Goal: Task Accomplishment & Management: Use online tool/utility

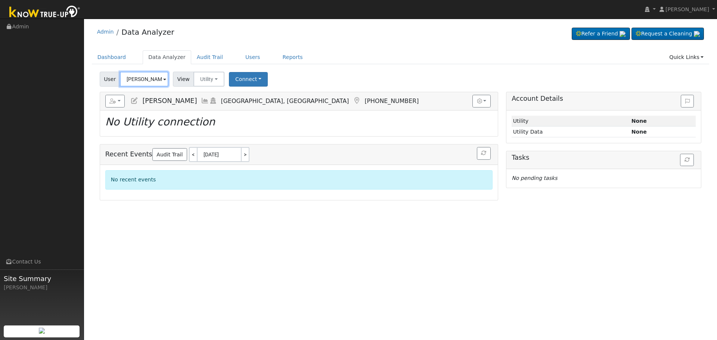
click at [142, 74] on input "David Wierenga" at bounding box center [144, 79] width 49 height 15
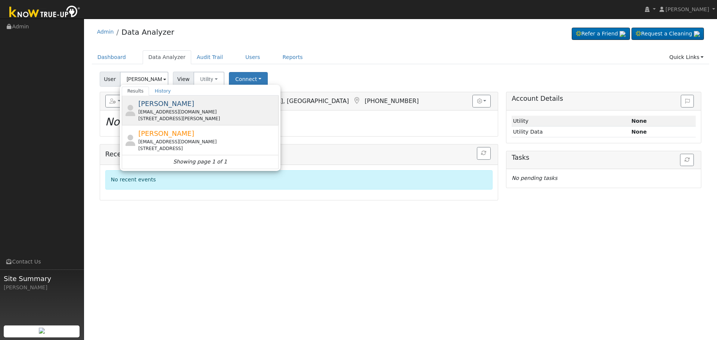
click at [179, 114] on div "quevedoeva71@gmail.com" at bounding box center [207, 112] width 139 height 7
type input "[PERSON_NAME]"
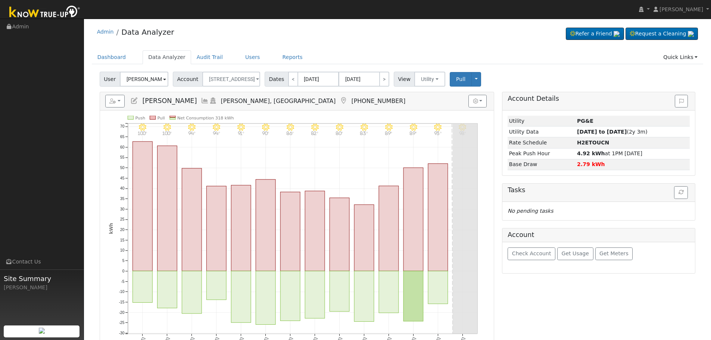
click at [201, 100] on icon at bounding box center [205, 100] width 8 height 7
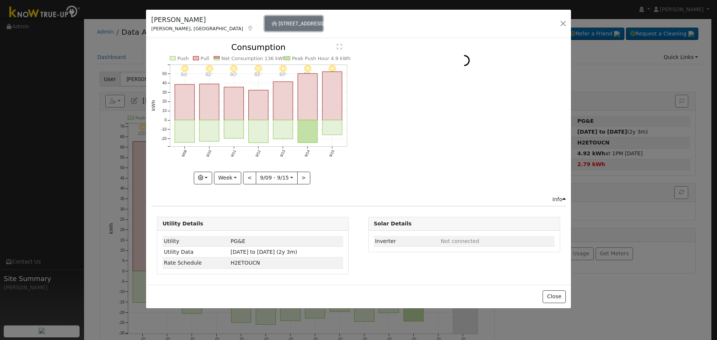
click at [279, 24] on span "[STREET_ADDRESS]" at bounding box center [302, 24] width 46 height 6
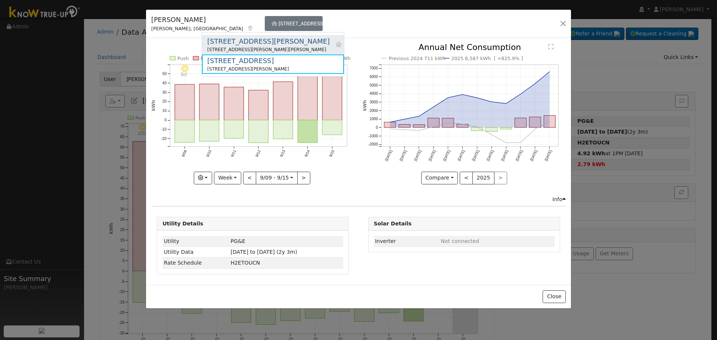
click at [240, 46] on div "602 Pierce St" at bounding box center [268, 41] width 123 height 10
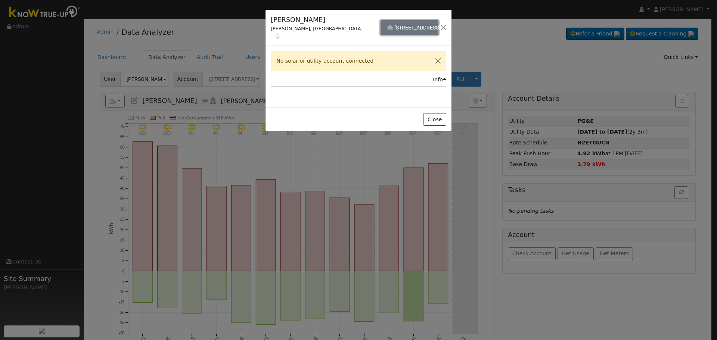
click at [381, 28] on button "[STREET_ADDRESS][PERSON_NAME]" at bounding box center [410, 27] width 58 height 15
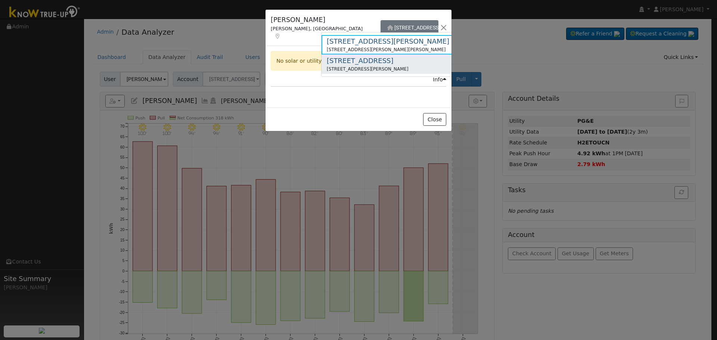
click at [347, 61] on div "[STREET_ADDRESS]" at bounding box center [368, 61] width 82 height 10
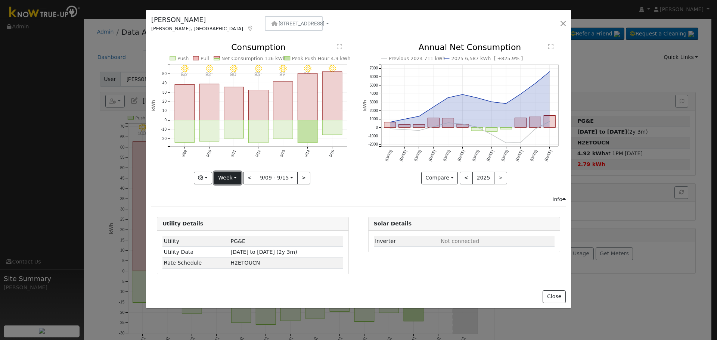
click at [234, 174] on button "Week" at bounding box center [227, 178] width 27 height 13
click at [240, 213] on link "Month" at bounding box center [240, 214] width 52 height 10
type input "[DATE]"
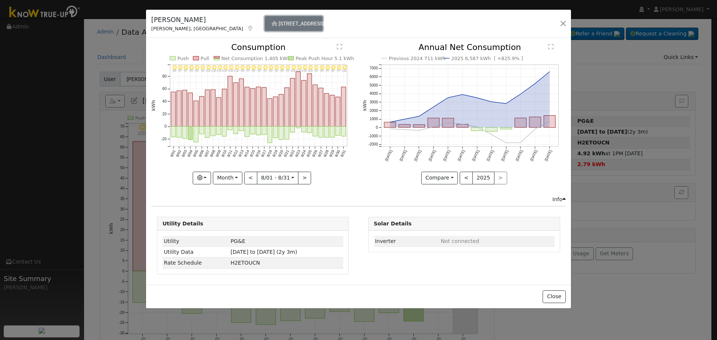
click at [265, 18] on button "[STREET_ADDRESS]" at bounding box center [294, 23] width 58 height 15
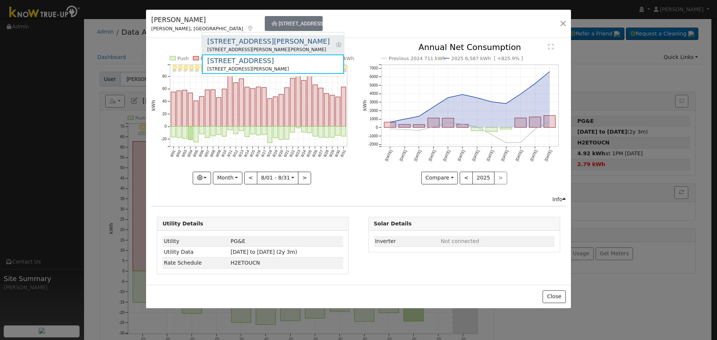
click at [240, 43] on div "[STREET_ADDRESS][PERSON_NAME]" at bounding box center [268, 41] width 123 height 10
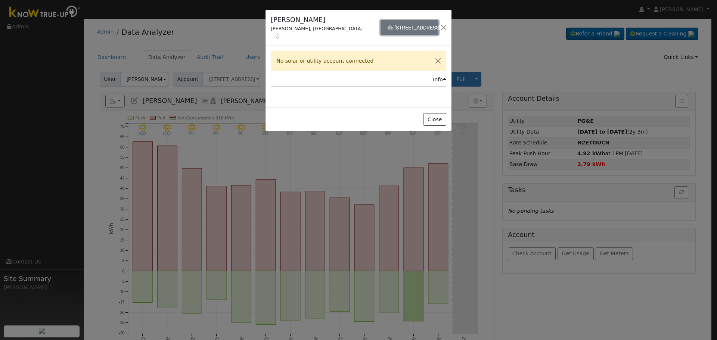
click at [394, 25] on span "[STREET_ADDRESS][PERSON_NAME]" at bounding box center [437, 28] width 86 height 6
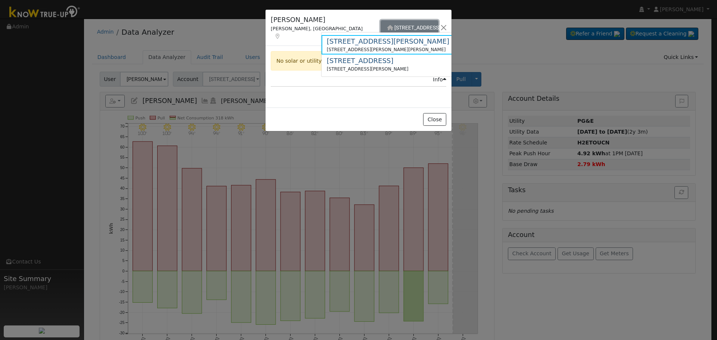
click at [381, 20] on button "[STREET_ADDRESS][PERSON_NAME]" at bounding box center [410, 27] width 58 height 15
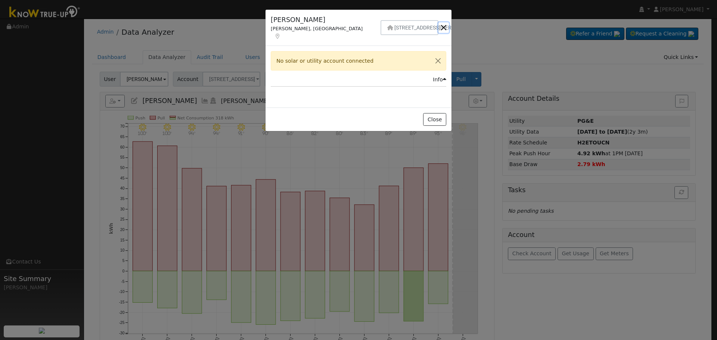
click at [444, 22] on button "button" at bounding box center [443, 27] width 10 height 10
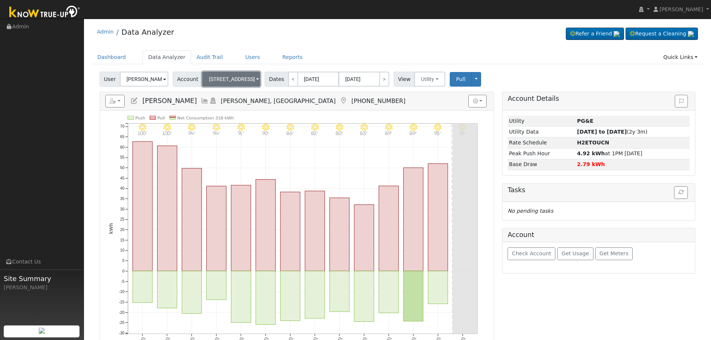
click at [220, 80] on span "[STREET_ADDRESS]" at bounding box center [232, 79] width 46 height 6
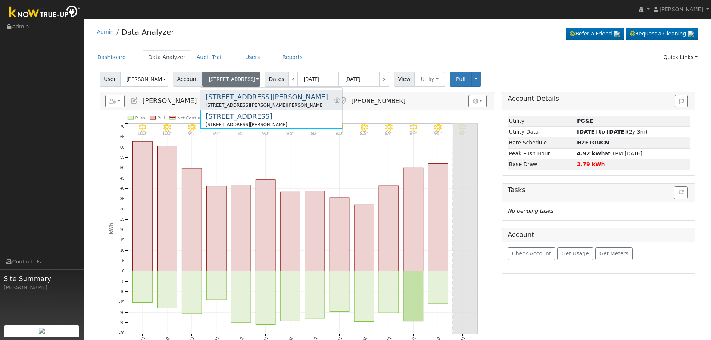
click at [231, 99] on div "[STREET_ADDRESS][PERSON_NAME]" at bounding box center [267, 97] width 123 height 10
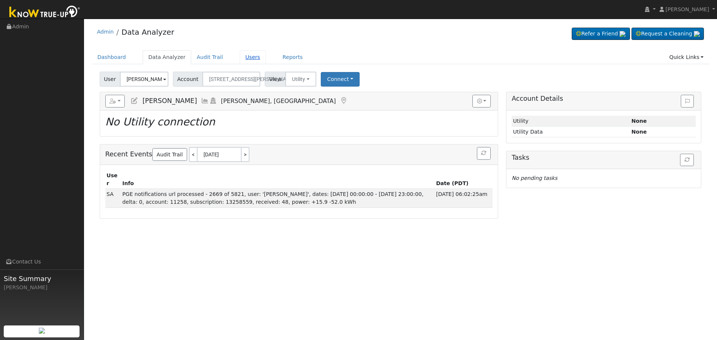
click at [245, 56] on link "Users" at bounding box center [253, 57] width 26 height 14
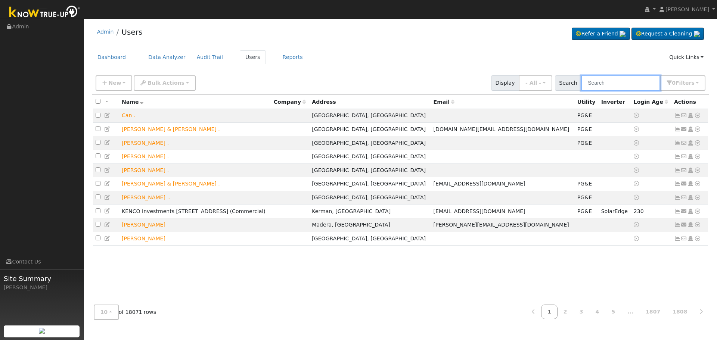
click at [601, 82] on input "text" at bounding box center [620, 82] width 79 height 15
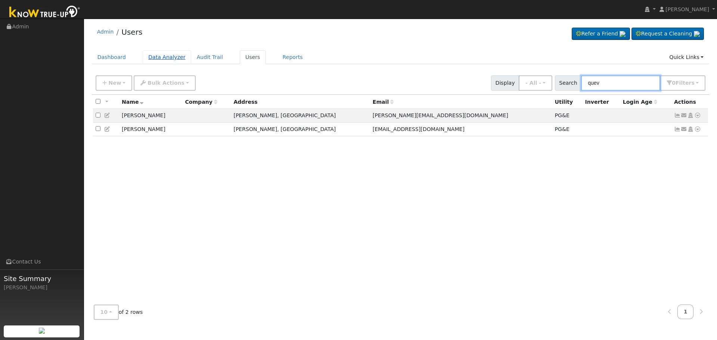
type input "quev"
click at [152, 60] on link "Data Analyzer" at bounding box center [167, 57] width 49 height 14
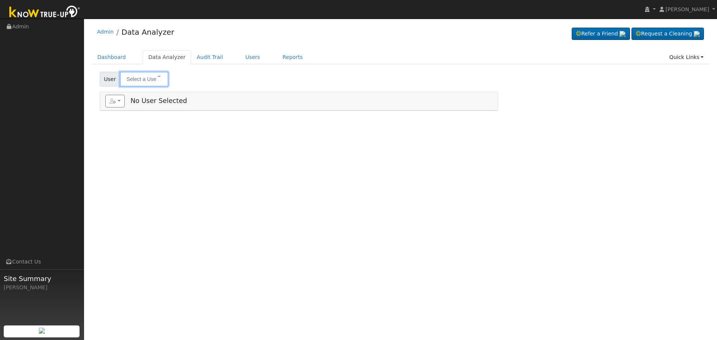
type input "[PERSON_NAME]"
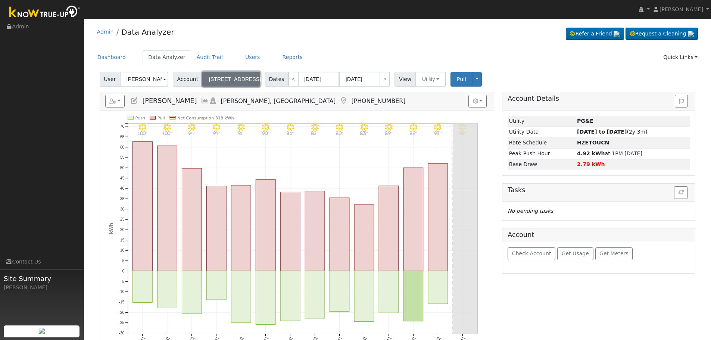
click at [228, 84] on button "[STREET_ADDRESS]" at bounding box center [231, 79] width 58 height 15
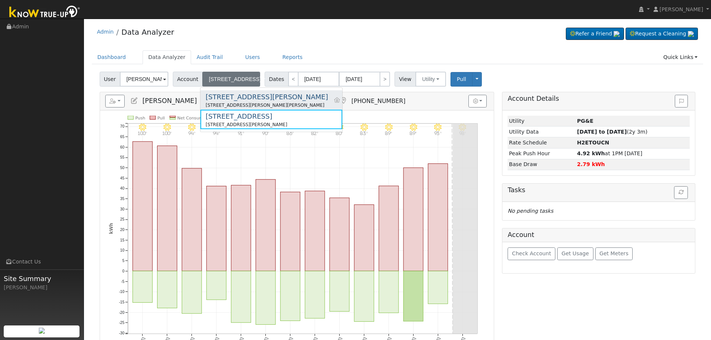
click at [243, 101] on div "[STREET_ADDRESS][PERSON_NAME]" at bounding box center [267, 97] width 123 height 10
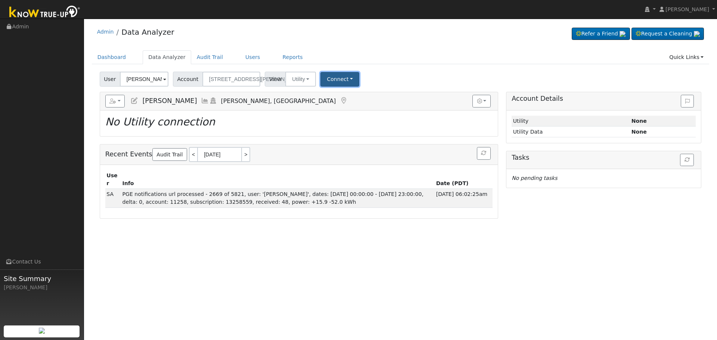
click at [334, 84] on button "Connect" at bounding box center [339, 79] width 39 height 15
click at [346, 99] on link "Select a Provider" at bounding box center [350, 95] width 58 height 10
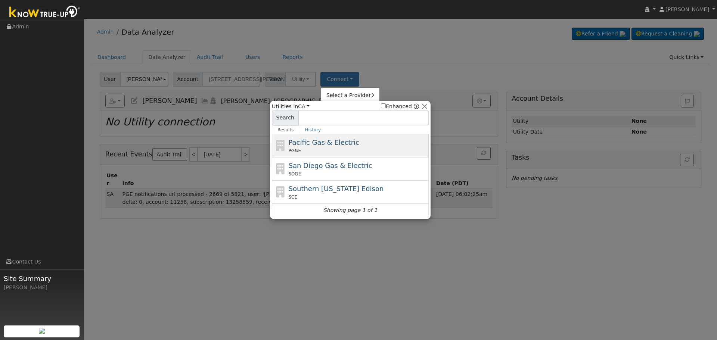
click at [338, 146] on div "Pacific Gas & Electric PG&E" at bounding box center [358, 145] width 139 height 17
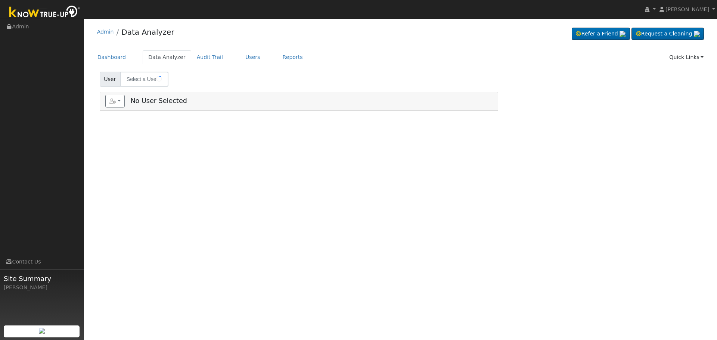
type input "[PERSON_NAME]"
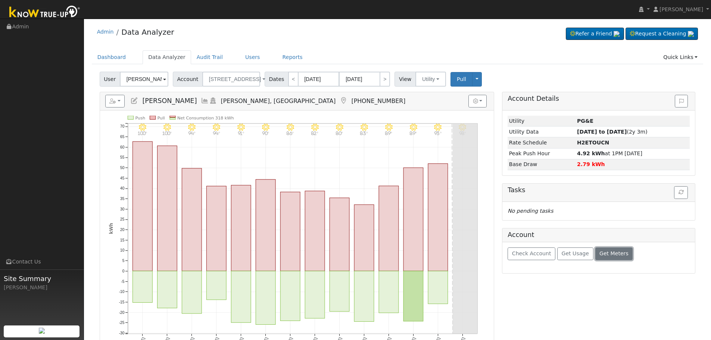
click at [600, 253] on span "Get Meters" at bounding box center [614, 254] width 29 height 6
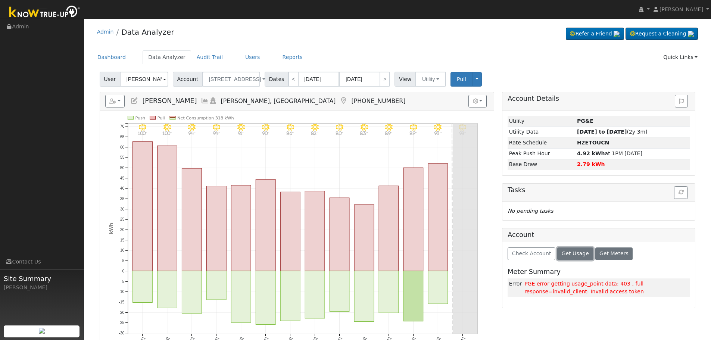
click at [562, 254] on span "Get Usage" at bounding box center [575, 254] width 27 height 6
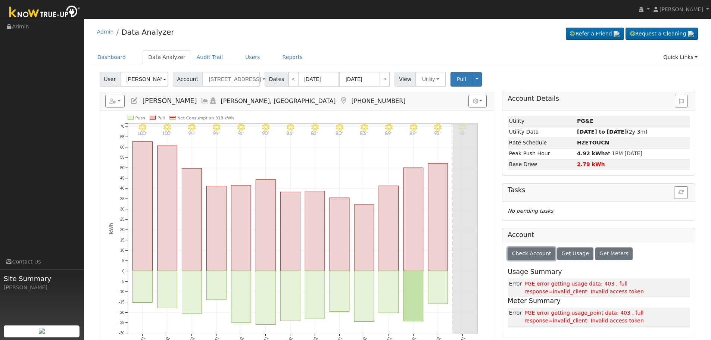
click at [542, 254] on span "Check Account" at bounding box center [531, 254] width 39 height 6
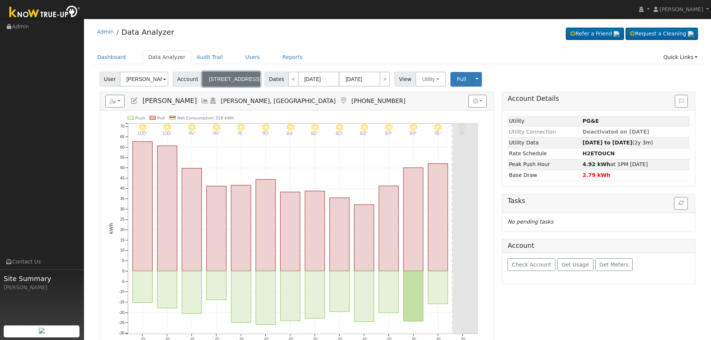
click at [211, 82] on span "[STREET_ADDRESS]" at bounding box center [235, 79] width 52 height 6
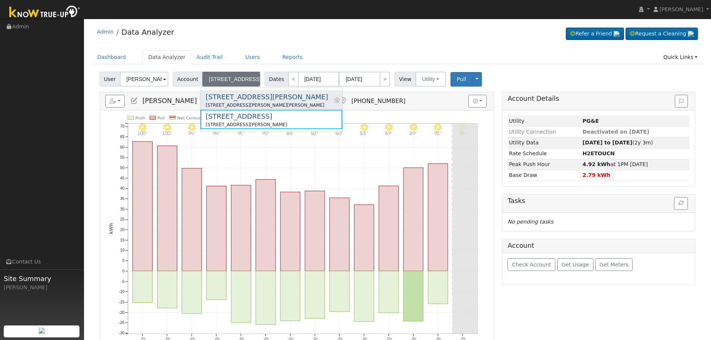
click at [230, 96] on div "[STREET_ADDRESS][PERSON_NAME]" at bounding box center [267, 97] width 123 height 10
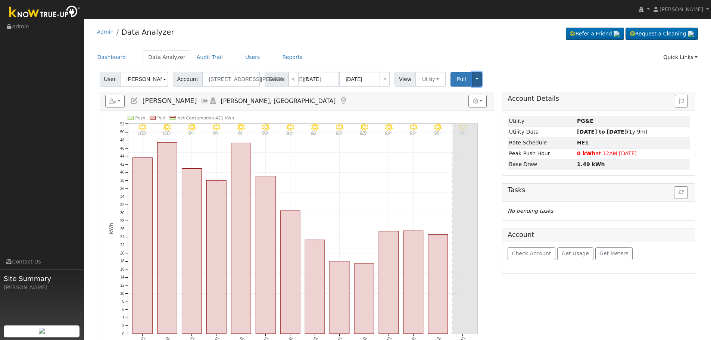
click at [472, 78] on button "Toggle Dropdown" at bounding box center [477, 79] width 10 height 15
click at [472, 72] on button "Toggle Dropdown" at bounding box center [477, 79] width 10 height 15
click at [416, 78] on button "Utility" at bounding box center [431, 79] width 31 height 15
click at [425, 103] on link "Solar" at bounding box center [441, 106] width 52 height 10
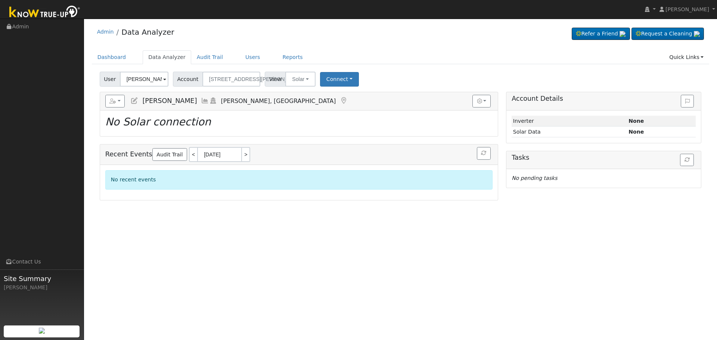
click at [201, 98] on icon at bounding box center [205, 100] width 8 height 7
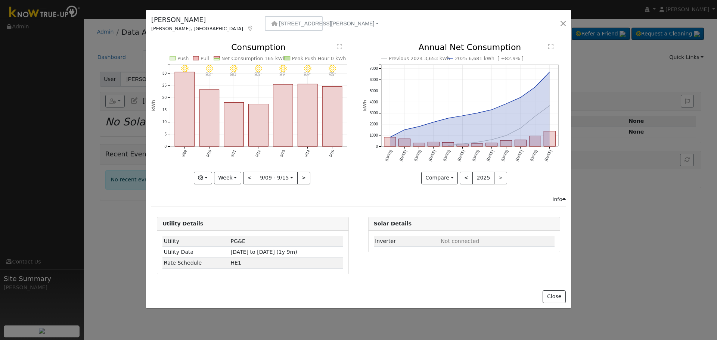
click at [579, 21] on div "[PERSON_NAME], [GEOGRAPHIC_DATA] [STREET_ADDRESS][GEOGRAPHIC_DATA][PERSON_NAME]…" at bounding box center [358, 170] width 717 height 340
click at [568, 22] on button "button" at bounding box center [563, 23] width 10 height 10
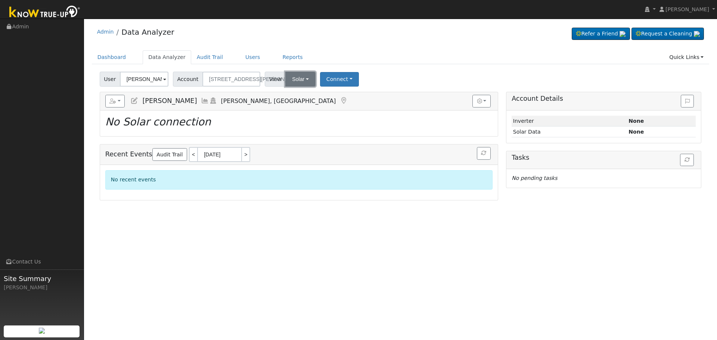
click at [285, 83] on button "Solar" at bounding box center [300, 79] width 30 height 15
click at [295, 94] on link "Utility" at bounding box center [311, 95] width 52 height 10
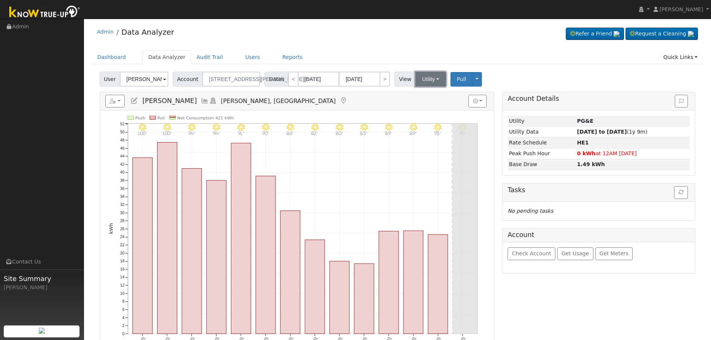
click at [422, 81] on button "Utility" at bounding box center [431, 79] width 31 height 15
click at [420, 103] on link "Solar" at bounding box center [441, 106] width 52 height 10
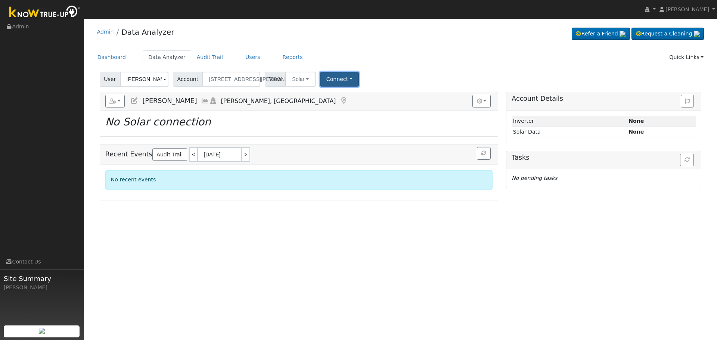
click at [328, 77] on button "Connect" at bounding box center [339, 79] width 39 height 15
click at [343, 97] on link "Select a Provider" at bounding box center [349, 95] width 58 height 10
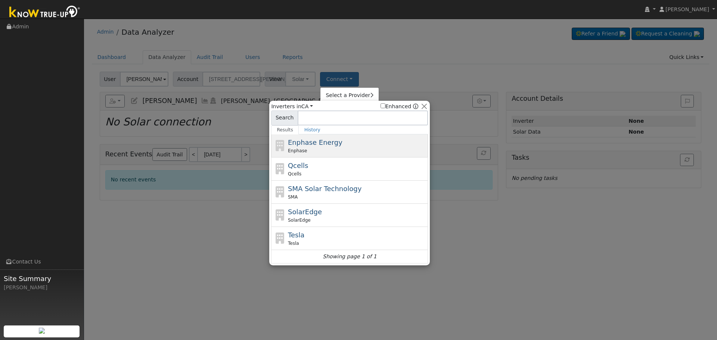
click at [338, 136] on div "Enphase Energy Enphase" at bounding box center [349, 145] width 157 height 23
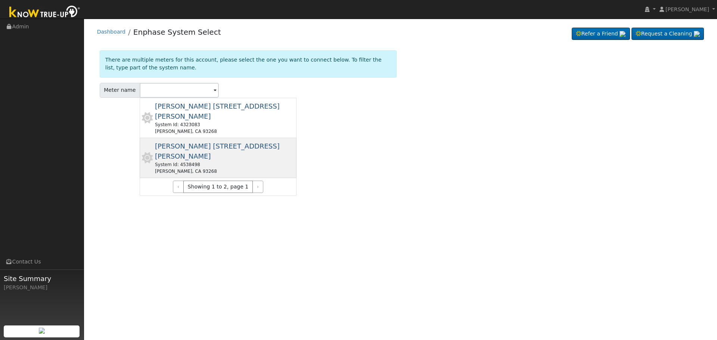
click at [212, 142] on span "[PERSON_NAME] [STREET_ADDRESS][PERSON_NAME]" at bounding box center [217, 151] width 125 height 18
type input "[PERSON_NAME] [STREET_ADDRESS][PERSON_NAME]"
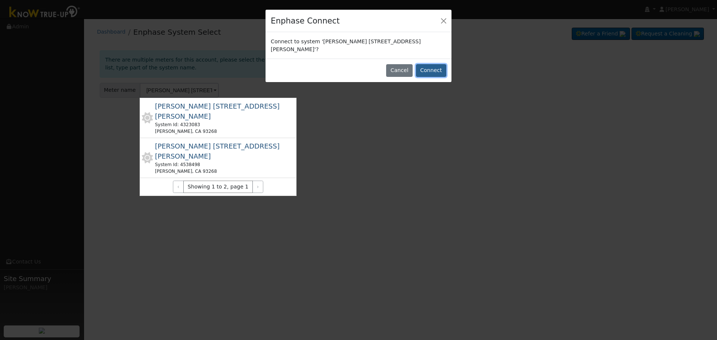
click at [431, 64] on button "Connect" at bounding box center [431, 70] width 30 height 13
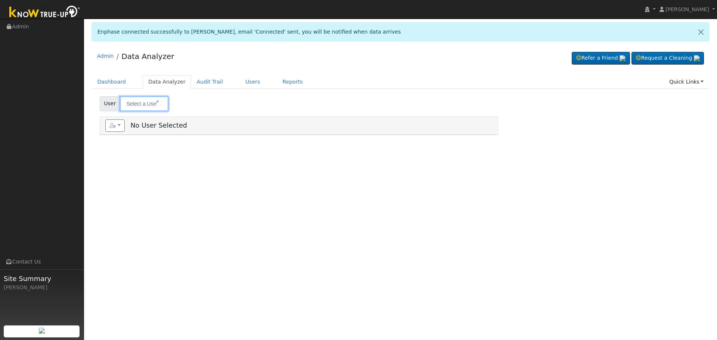
type input "[PERSON_NAME]"
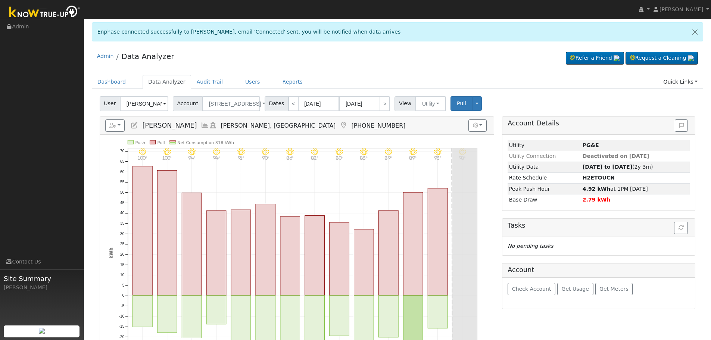
click at [201, 127] on icon at bounding box center [205, 125] width 8 height 7
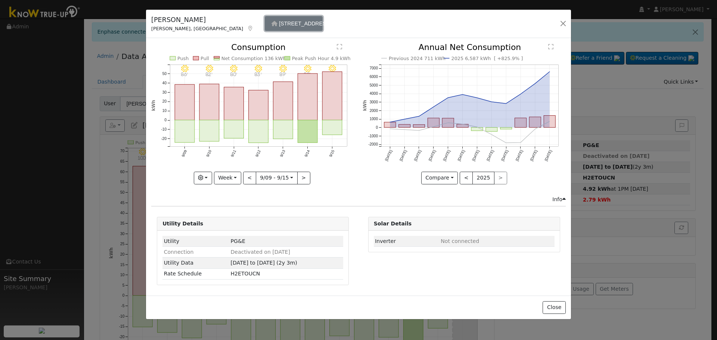
click at [279, 25] on span "[STREET_ADDRESS]" at bounding box center [305, 24] width 52 height 6
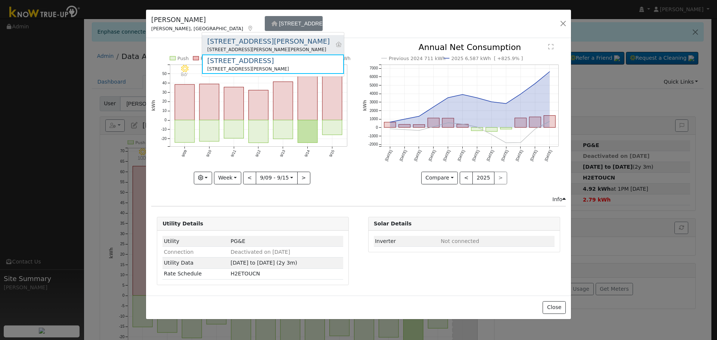
click at [247, 44] on div "[STREET_ADDRESS][PERSON_NAME]" at bounding box center [268, 41] width 123 height 10
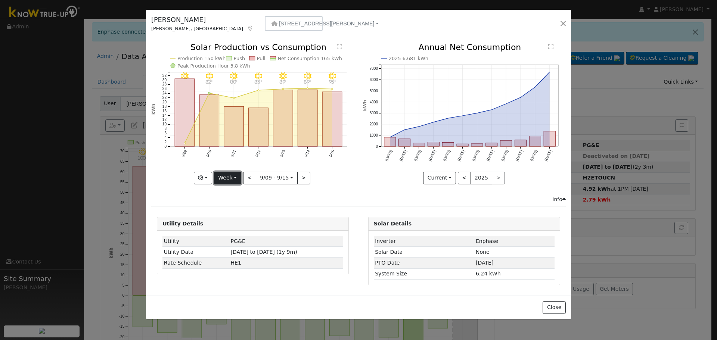
click at [232, 178] on button "Week" at bounding box center [227, 178] width 27 height 13
click at [245, 212] on link "Month" at bounding box center [240, 214] width 52 height 10
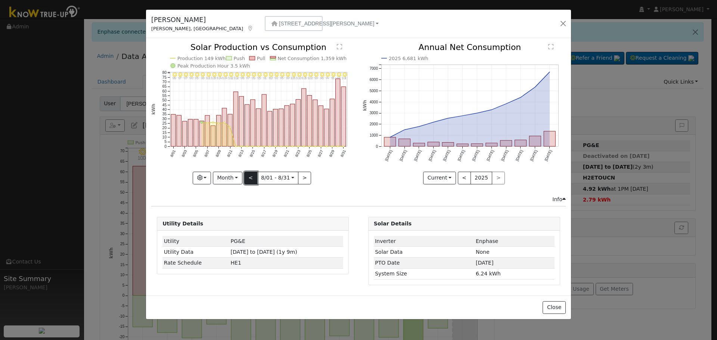
click at [248, 174] on button "<" at bounding box center [250, 178] width 13 height 13
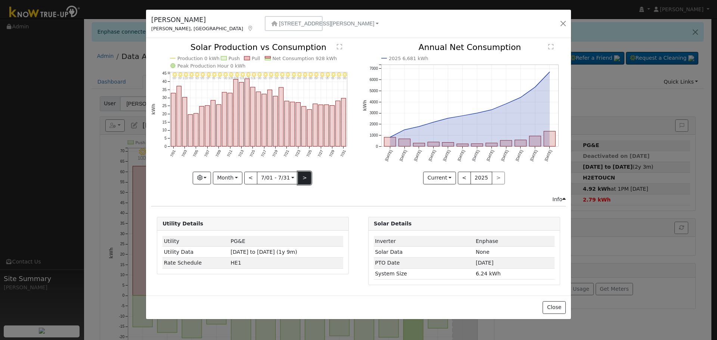
click at [303, 176] on button ">" at bounding box center [304, 178] width 13 height 13
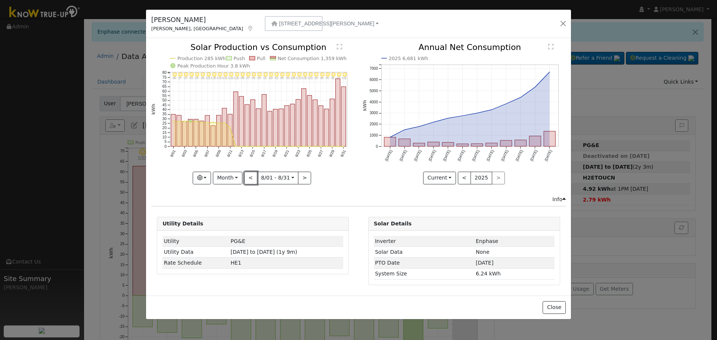
click at [254, 177] on button "<" at bounding box center [250, 178] width 13 height 13
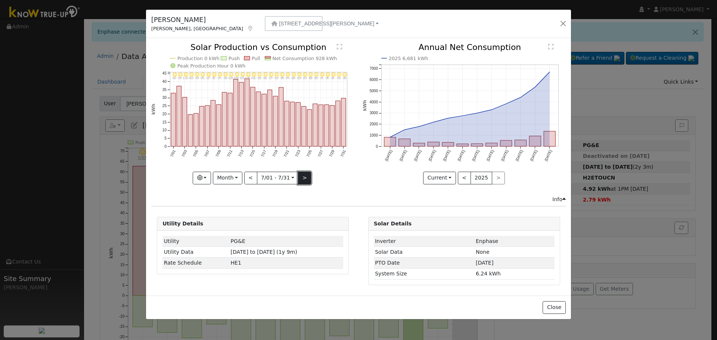
click at [307, 175] on button ">" at bounding box center [304, 178] width 13 height 13
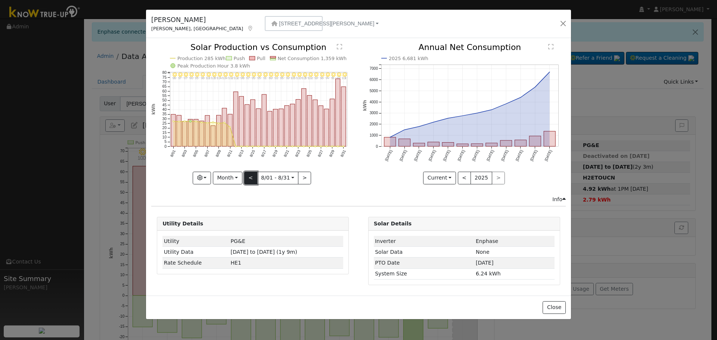
click at [249, 180] on button "<" at bounding box center [250, 178] width 13 height 13
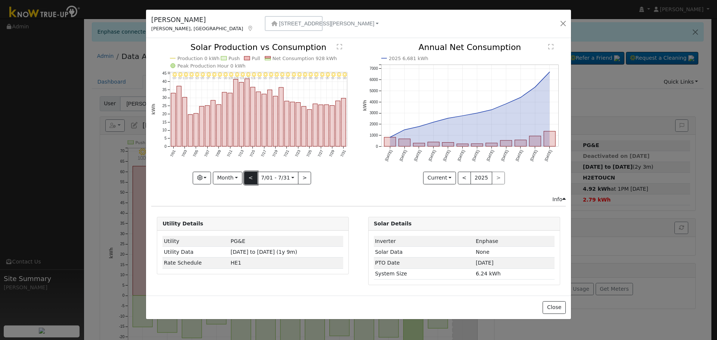
click at [250, 180] on button "<" at bounding box center [250, 178] width 13 height 13
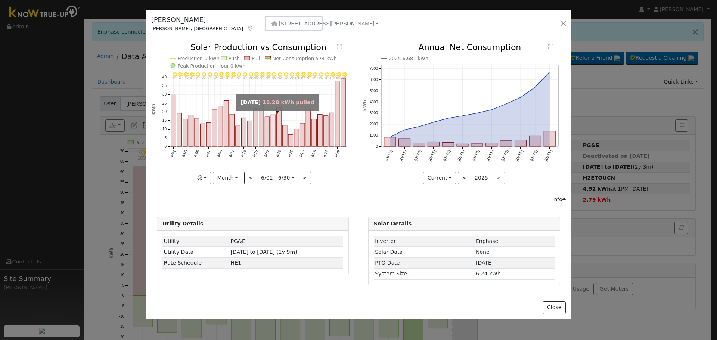
click at [272, 145] on rect "onclick=""" at bounding box center [273, 131] width 5 height 32
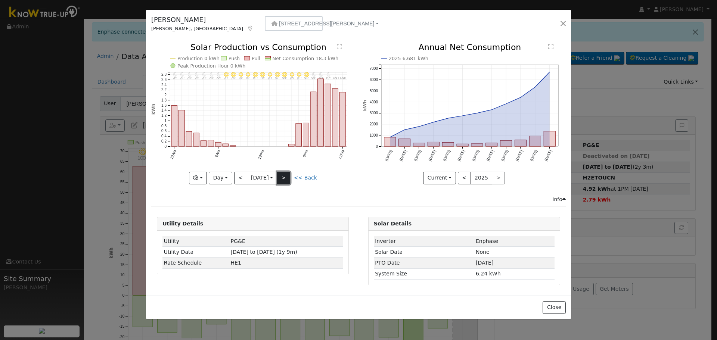
click at [287, 176] on button ">" at bounding box center [283, 178] width 13 height 13
click at [304, 178] on link "<< Back" at bounding box center [305, 178] width 23 height 6
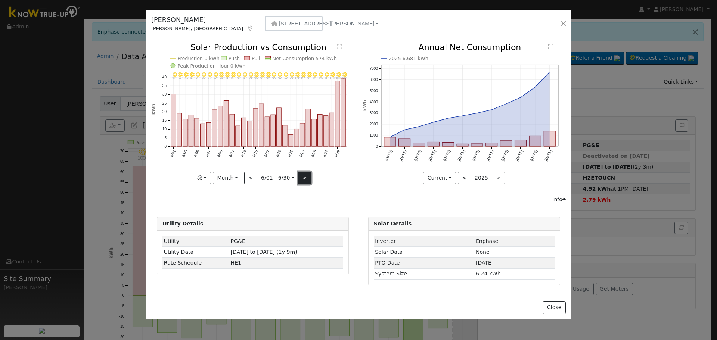
click at [299, 179] on button ">" at bounding box center [304, 178] width 13 height 13
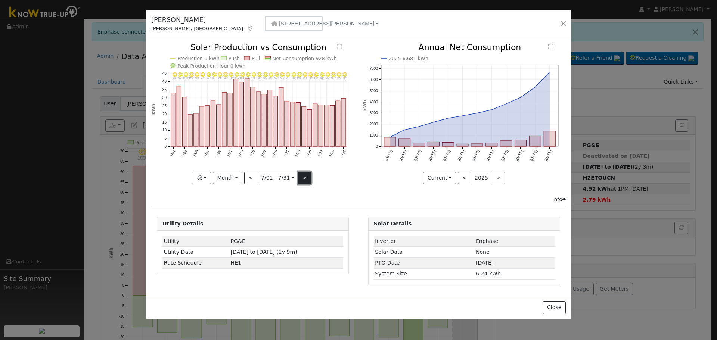
click at [299, 179] on button ">" at bounding box center [304, 178] width 13 height 13
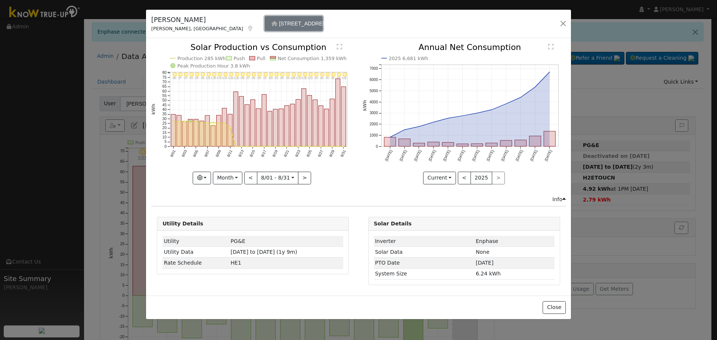
click at [265, 21] on button "[STREET_ADDRESS][PERSON_NAME]" at bounding box center [294, 23] width 58 height 15
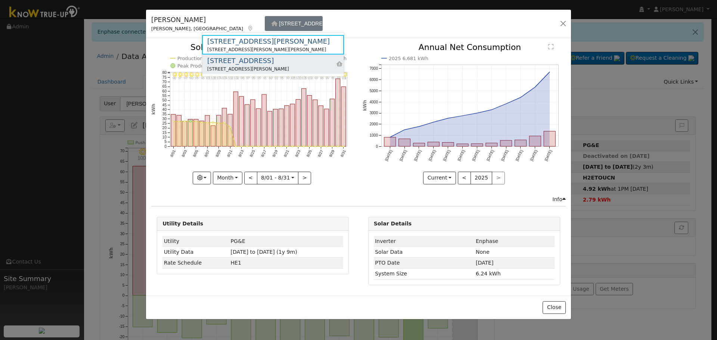
click at [255, 66] on div "[STREET_ADDRESS][PERSON_NAME]" at bounding box center [248, 69] width 82 height 7
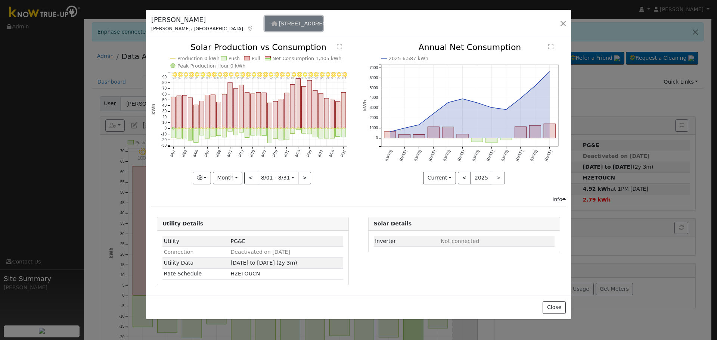
click at [279, 23] on span "[STREET_ADDRESS]" at bounding box center [305, 24] width 52 height 6
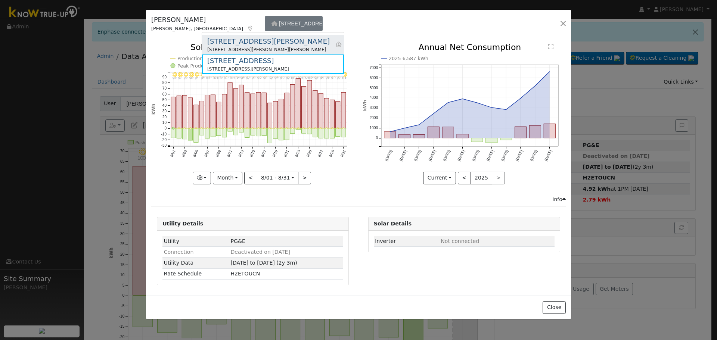
click at [248, 47] on div "[STREET_ADDRESS][PERSON_NAME][PERSON_NAME]" at bounding box center [268, 49] width 123 height 7
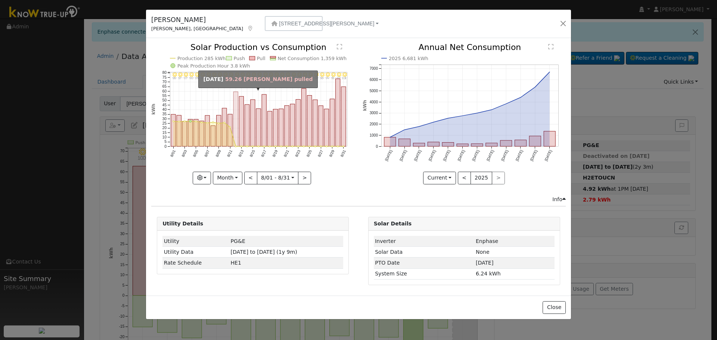
click at [233, 133] on rect "onclick=""" at bounding box center [235, 119] width 4 height 55
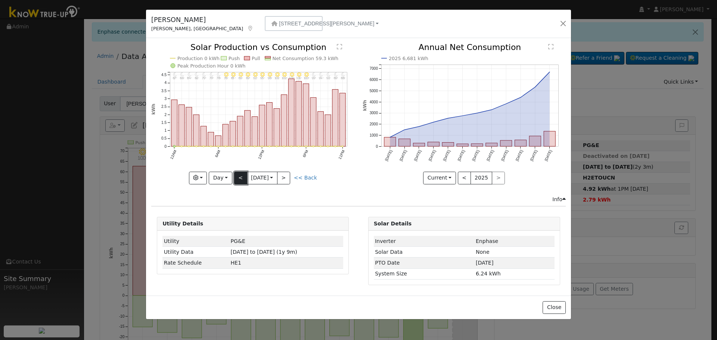
click at [243, 176] on button "<" at bounding box center [240, 178] width 13 height 13
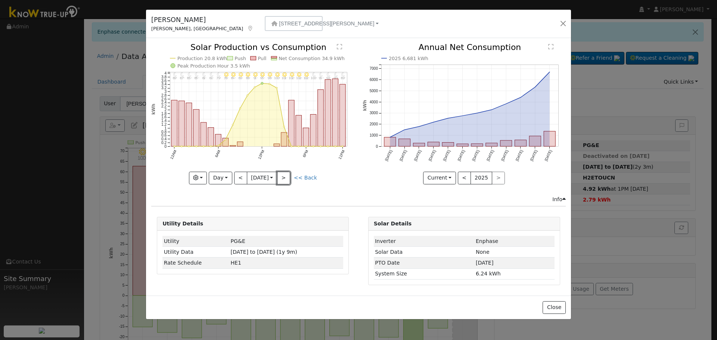
click at [288, 179] on button ">" at bounding box center [283, 178] width 13 height 13
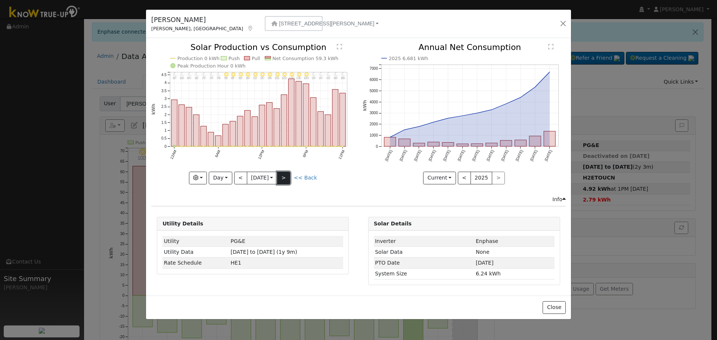
click at [289, 179] on button ">" at bounding box center [283, 178] width 13 height 13
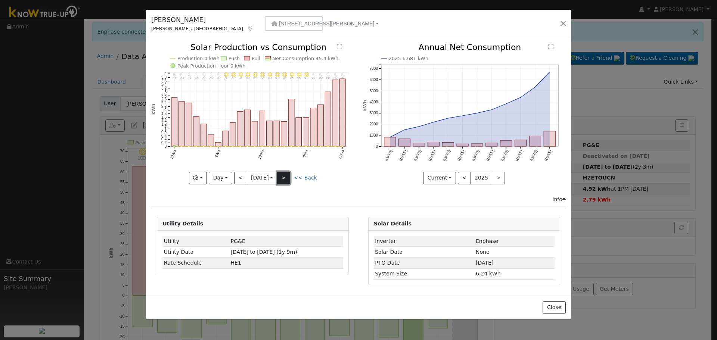
click at [289, 179] on button ">" at bounding box center [283, 178] width 13 height 13
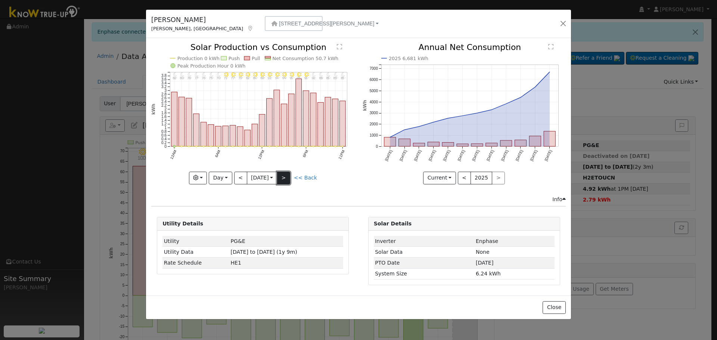
click at [289, 179] on button ">" at bounding box center [283, 178] width 13 height 13
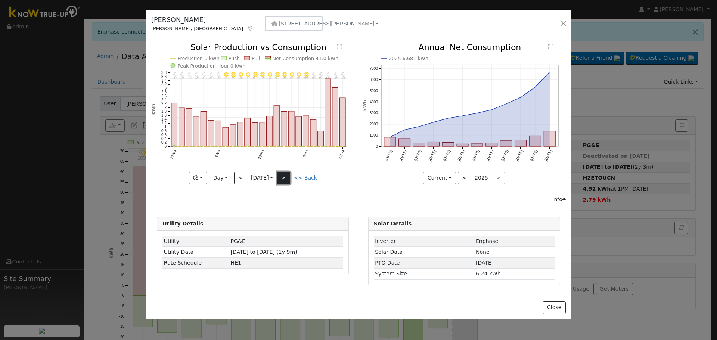
click at [289, 179] on button ">" at bounding box center [283, 178] width 13 height 13
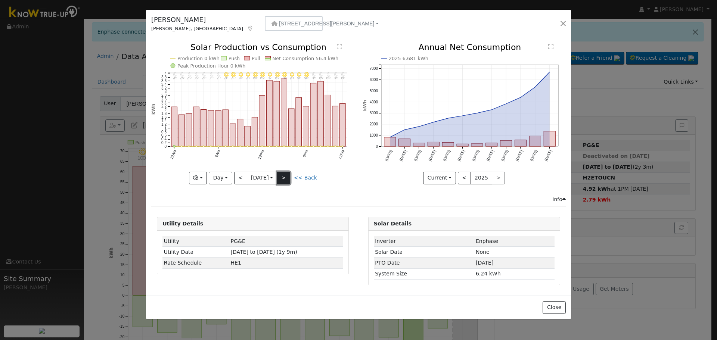
click at [288, 175] on button ">" at bounding box center [283, 178] width 13 height 13
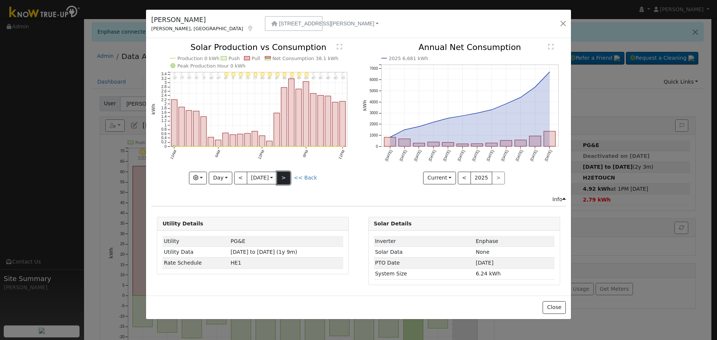
click at [288, 175] on button ">" at bounding box center [283, 178] width 13 height 13
click at [289, 175] on button ">" at bounding box center [283, 178] width 13 height 13
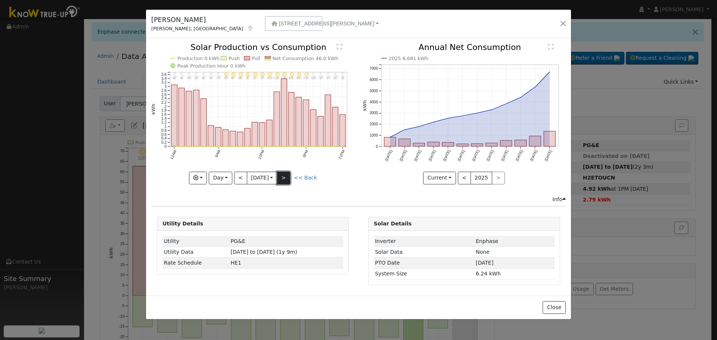
click at [289, 175] on button ">" at bounding box center [283, 178] width 13 height 13
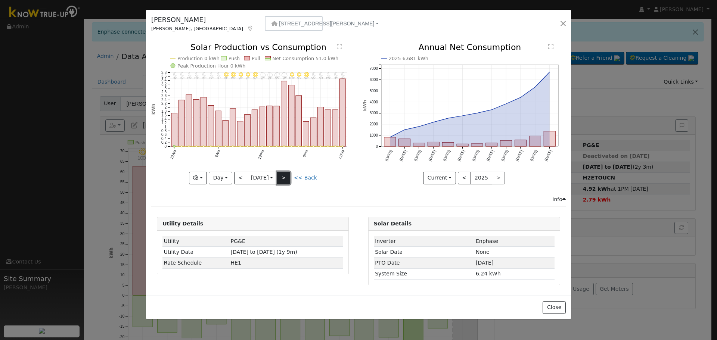
click at [289, 175] on button ">" at bounding box center [283, 178] width 13 height 13
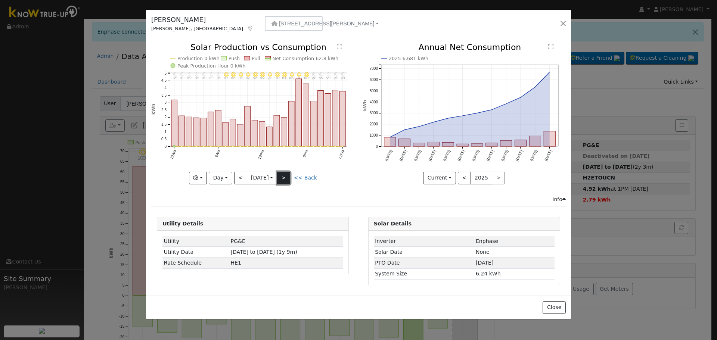
click at [289, 175] on button ">" at bounding box center [283, 178] width 13 height 13
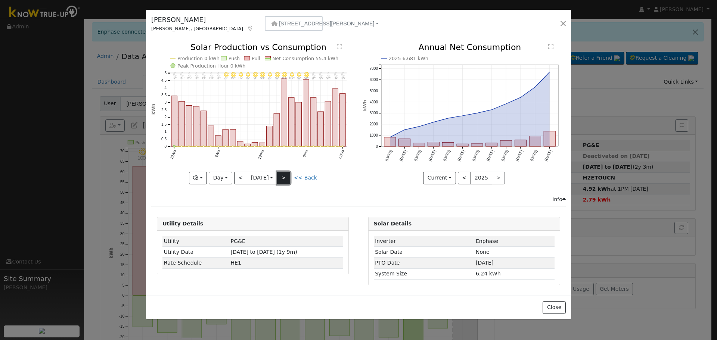
click at [289, 175] on button ">" at bounding box center [283, 178] width 13 height 13
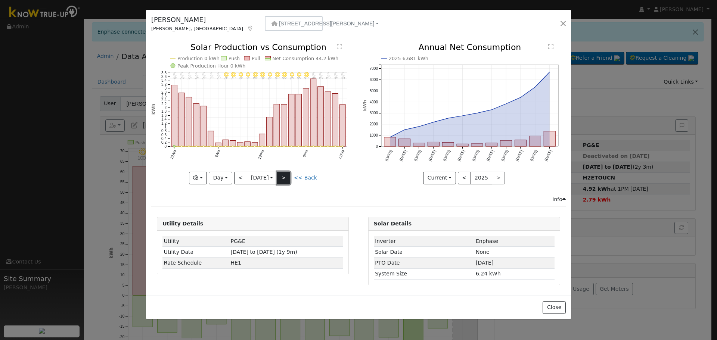
click at [289, 175] on button ">" at bounding box center [283, 178] width 13 height 13
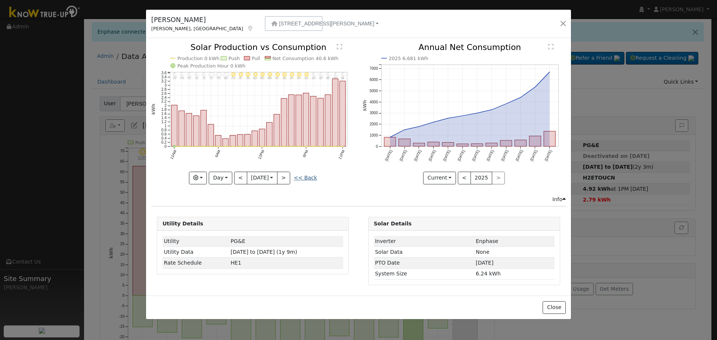
click at [309, 176] on link "<< Back" at bounding box center [305, 178] width 23 height 6
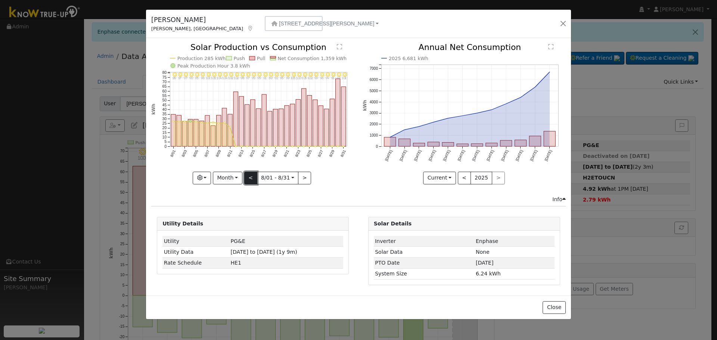
click at [249, 177] on button "<" at bounding box center [250, 178] width 13 height 13
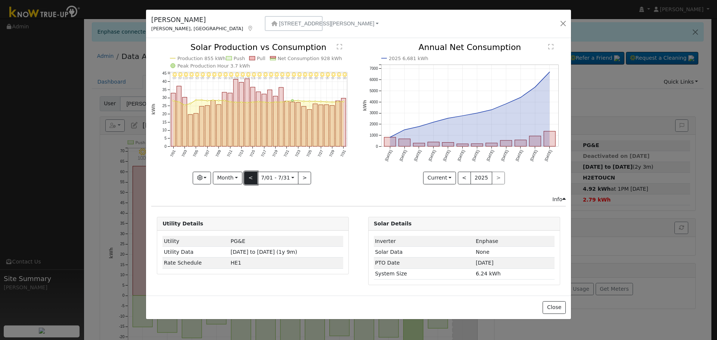
click at [253, 179] on button "<" at bounding box center [250, 178] width 13 height 13
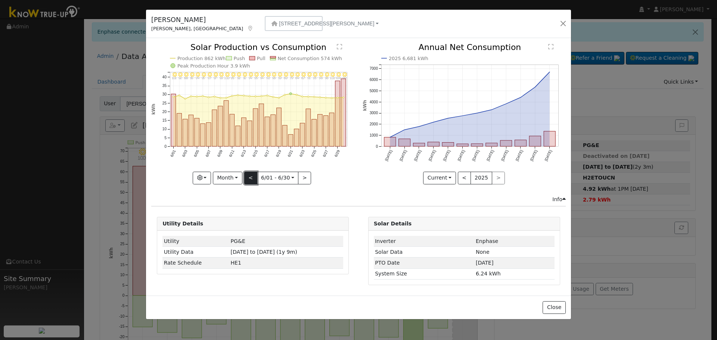
click at [255, 176] on button "<" at bounding box center [250, 178] width 13 height 13
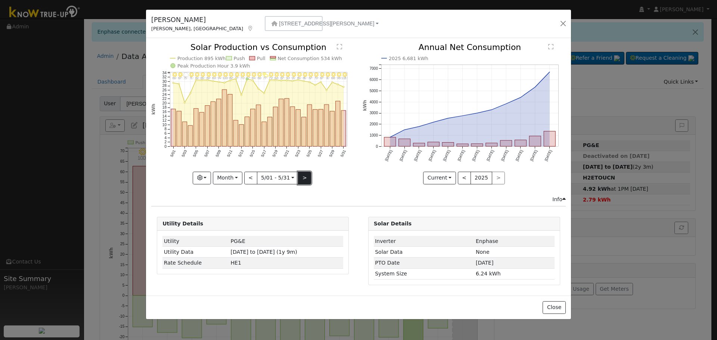
click at [307, 176] on button ">" at bounding box center [304, 178] width 13 height 13
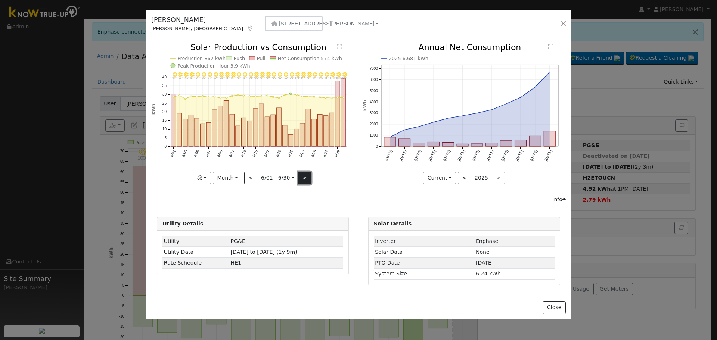
click at [307, 176] on button ">" at bounding box center [304, 178] width 13 height 13
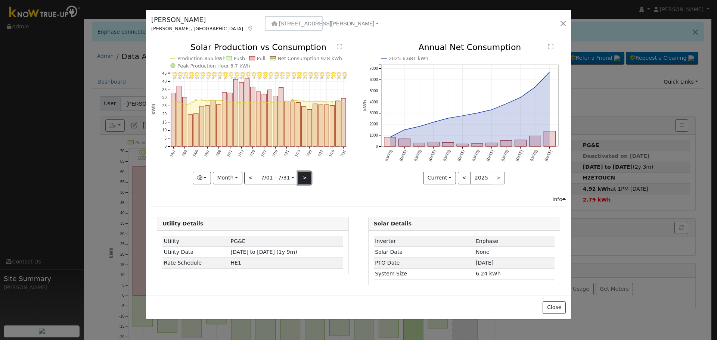
click at [307, 176] on button ">" at bounding box center [304, 178] width 13 height 13
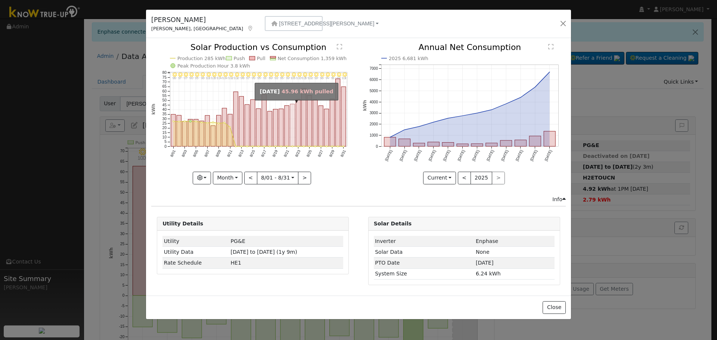
click at [291, 136] on rect "onclick=""" at bounding box center [292, 125] width 4 height 42
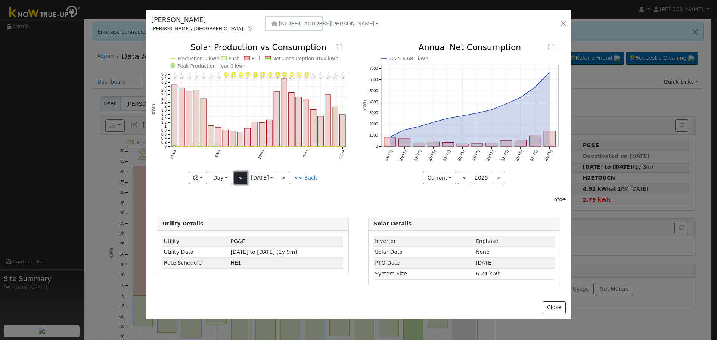
click at [245, 176] on button "<" at bounding box center [240, 178] width 13 height 13
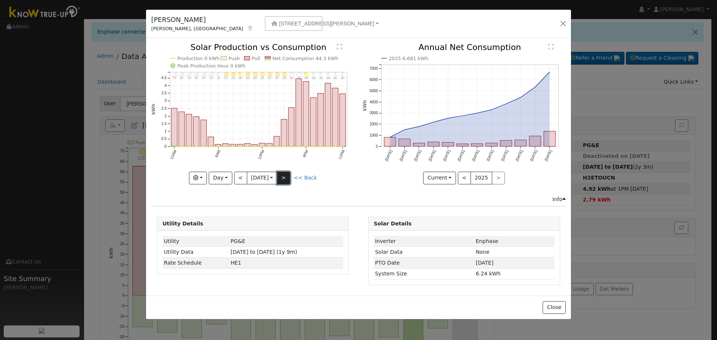
click at [289, 175] on button ">" at bounding box center [283, 178] width 13 height 13
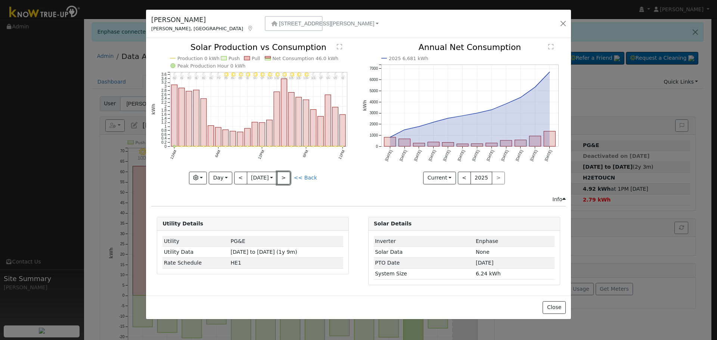
click at [289, 175] on button ">" at bounding box center [283, 178] width 13 height 13
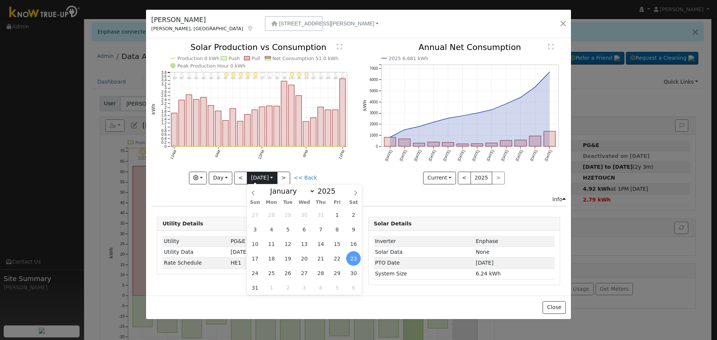
click at [277, 175] on input "[DATE]" at bounding box center [262, 178] width 30 height 12
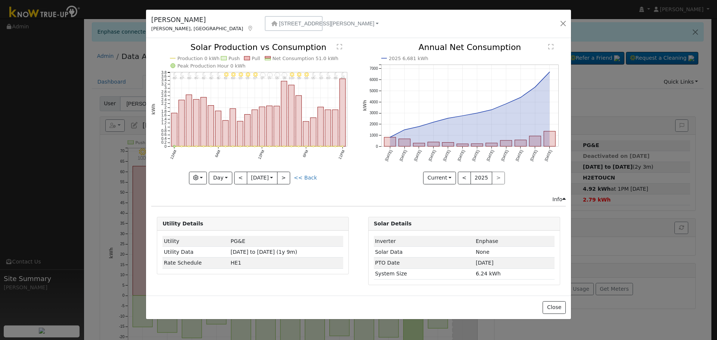
click at [310, 165] on icon "11PM - Clear 87° 10PM - Clear 88° 9PM - Clear 89° 8PM - Clear 90° 7PM - MostlyC…" at bounding box center [252, 113] width 203 height 140
click at [286, 176] on button ">" at bounding box center [283, 178] width 13 height 13
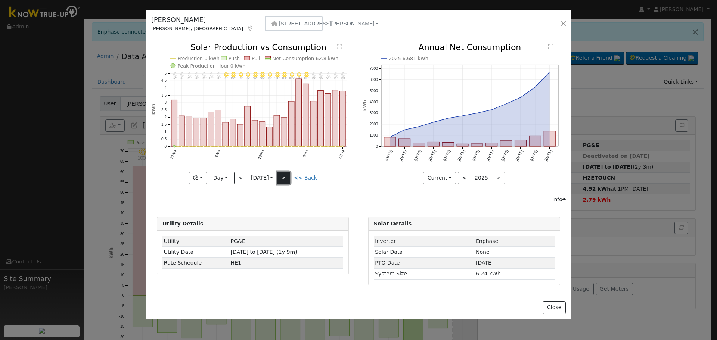
click at [286, 176] on button ">" at bounding box center [283, 178] width 13 height 13
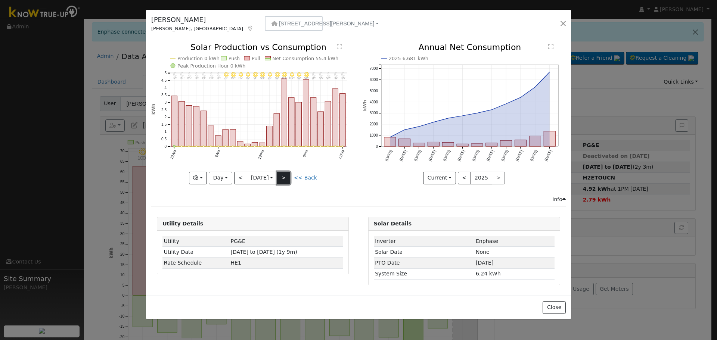
click at [286, 176] on button ">" at bounding box center [283, 178] width 13 height 13
click at [301, 176] on link "<< Back" at bounding box center [305, 178] width 23 height 6
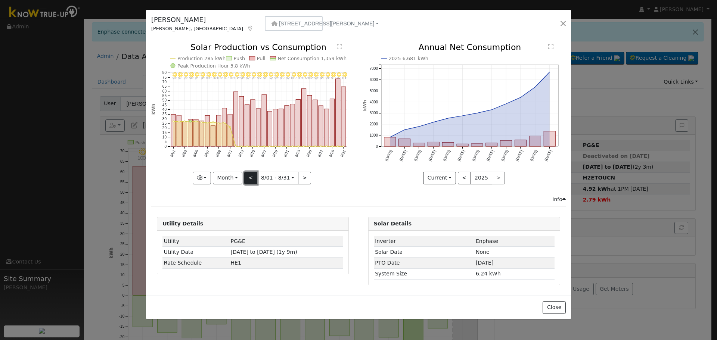
click at [248, 177] on button "<" at bounding box center [250, 178] width 13 height 13
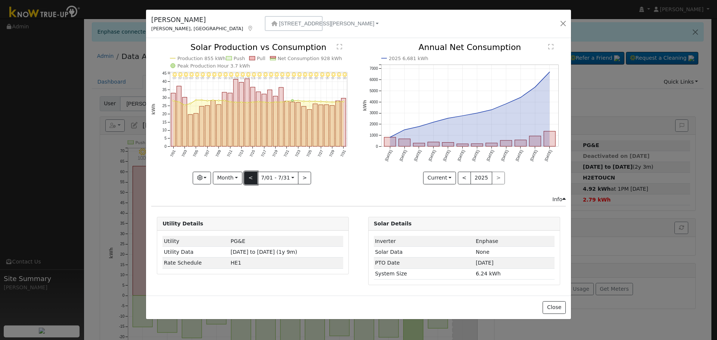
click at [248, 175] on button "<" at bounding box center [250, 178] width 13 height 13
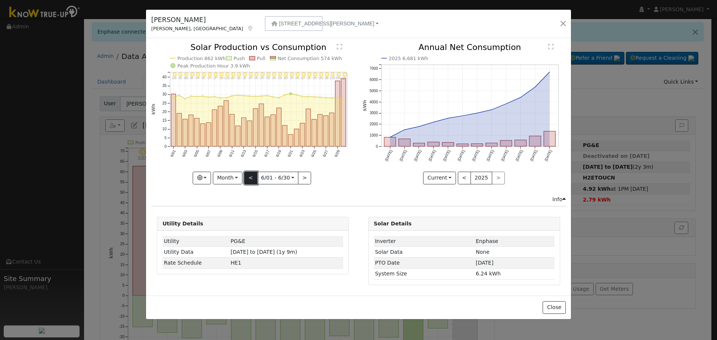
click at [248, 175] on button "<" at bounding box center [250, 178] width 13 height 13
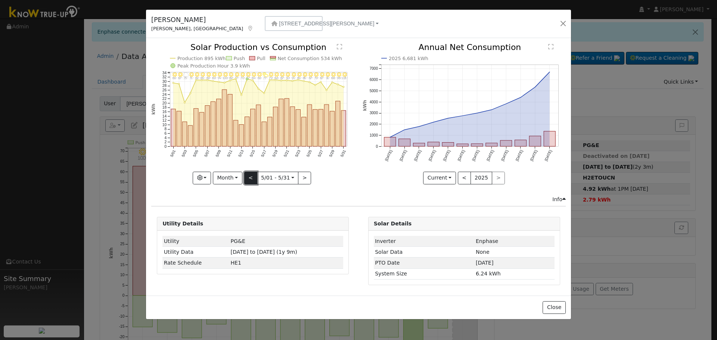
click at [248, 175] on button "<" at bounding box center [250, 178] width 13 height 13
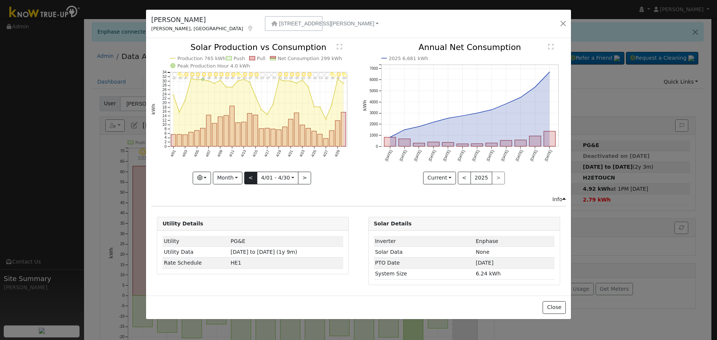
click at [248, 175] on div "4/30 - PartlyCloudy 86° 4/29 - Clear 81° 4/28 - PartlyCloudy 68° 4/27 - Cloudy …" at bounding box center [252, 113] width 203 height 141
click at [248, 175] on button "<" at bounding box center [250, 178] width 13 height 13
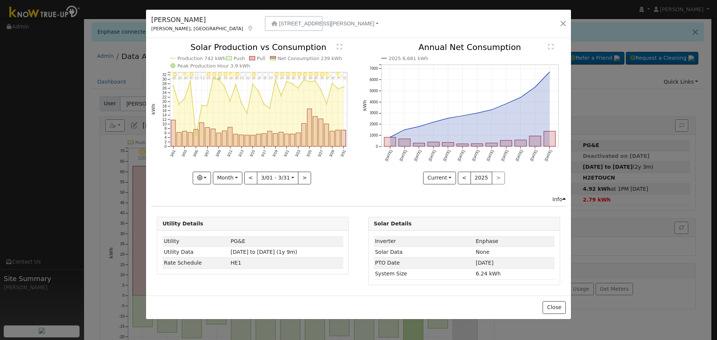
click at [234, 178] on div at bounding box center [252, 113] width 203 height 141
click at [234, 179] on button "Month" at bounding box center [228, 178] width 30 height 13
click at [241, 221] on link "Year" at bounding box center [239, 225] width 52 height 10
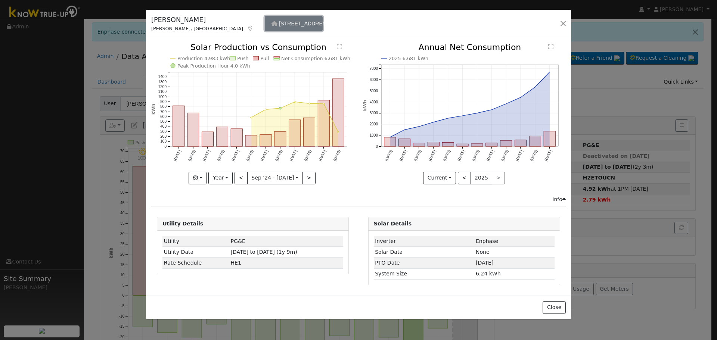
click at [279, 21] on span "[STREET_ADDRESS][PERSON_NAME]" at bounding box center [326, 24] width 95 height 6
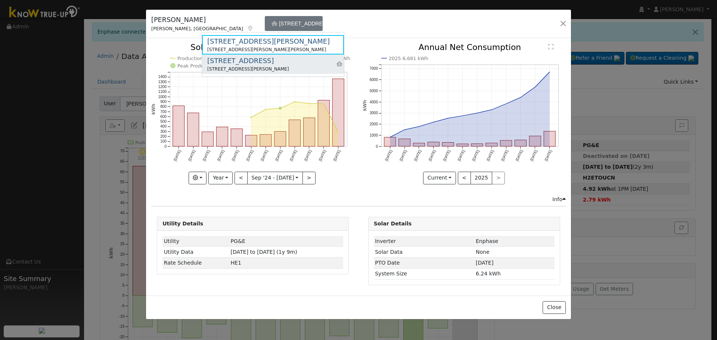
click at [247, 60] on div "[STREET_ADDRESS]" at bounding box center [248, 61] width 82 height 10
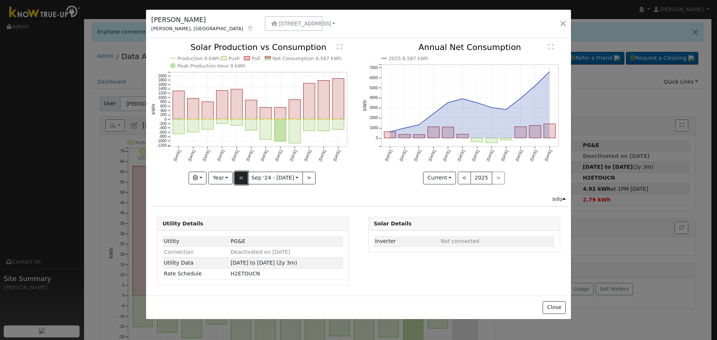
click at [244, 177] on button "<" at bounding box center [241, 178] width 13 height 13
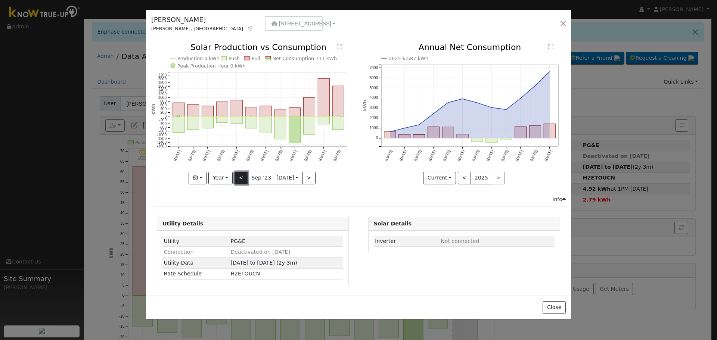
click at [243, 177] on button "<" at bounding box center [241, 178] width 13 height 13
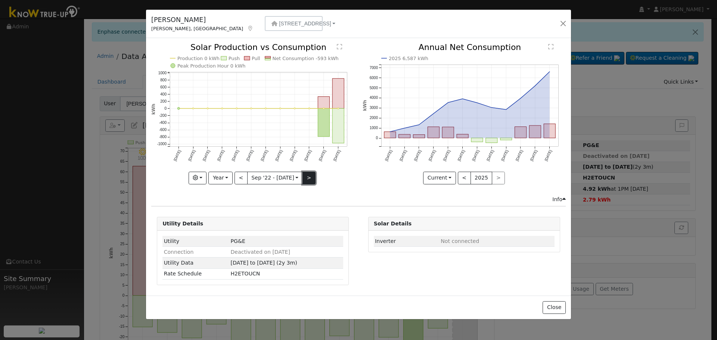
click at [308, 176] on button ">" at bounding box center [309, 178] width 13 height 13
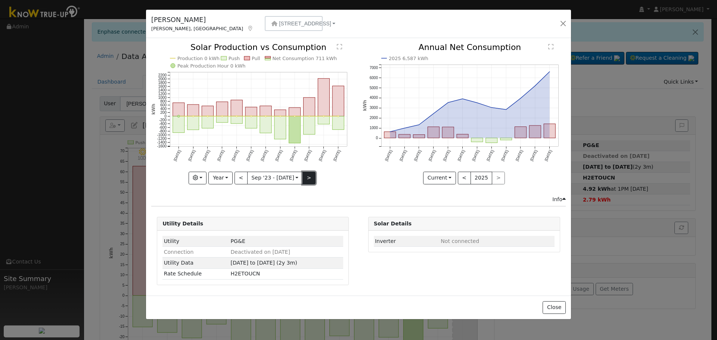
click at [308, 176] on button ">" at bounding box center [309, 178] width 13 height 13
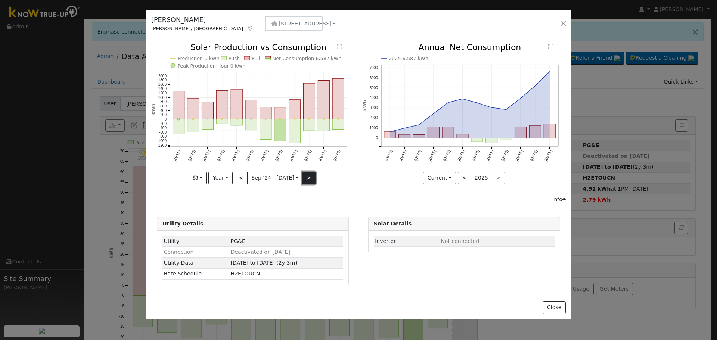
click at [308, 176] on button ">" at bounding box center [309, 178] width 13 height 13
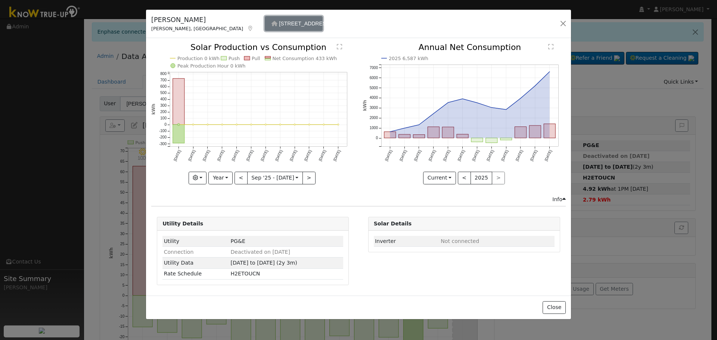
click at [265, 18] on button "[STREET_ADDRESS]" at bounding box center [294, 23] width 58 height 15
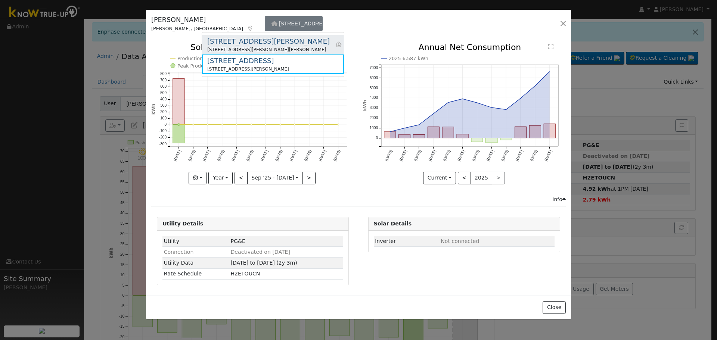
click at [241, 39] on div "[STREET_ADDRESS][PERSON_NAME]" at bounding box center [268, 41] width 123 height 10
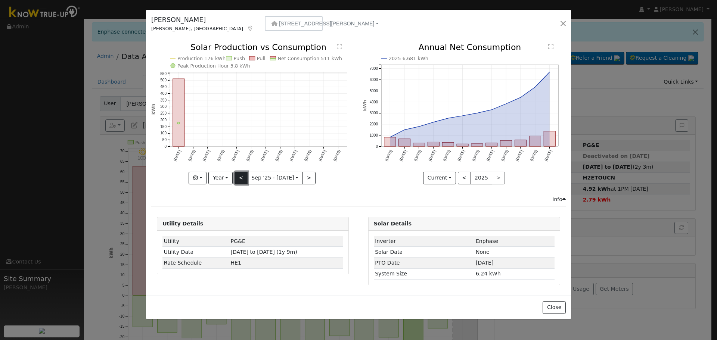
click at [246, 174] on button "<" at bounding box center [241, 178] width 13 height 13
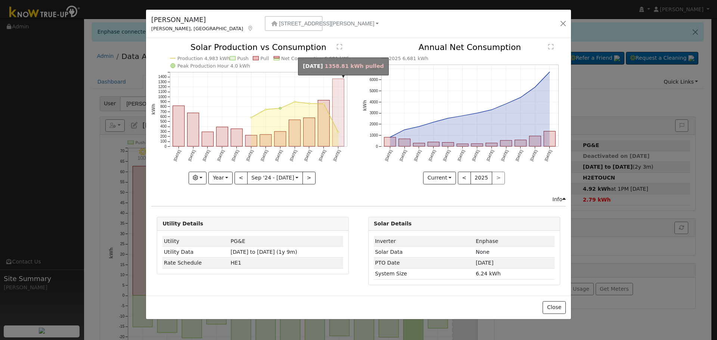
click at [341, 124] on rect "onclick=""" at bounding box center [339, 113] width 12 height 68
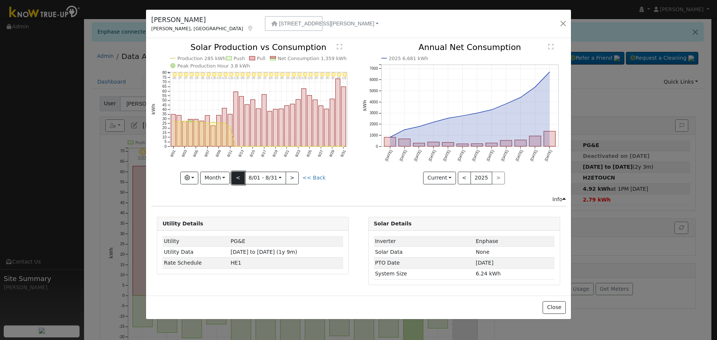
click at [240, 177] on button "<" at bounding box center [238, 178] width 13 height 13
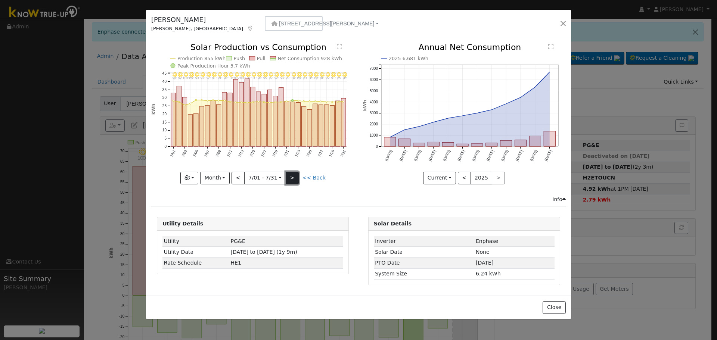
click at [289, 177] on button ">" at bounding box center [292, 178] width 13 height 13
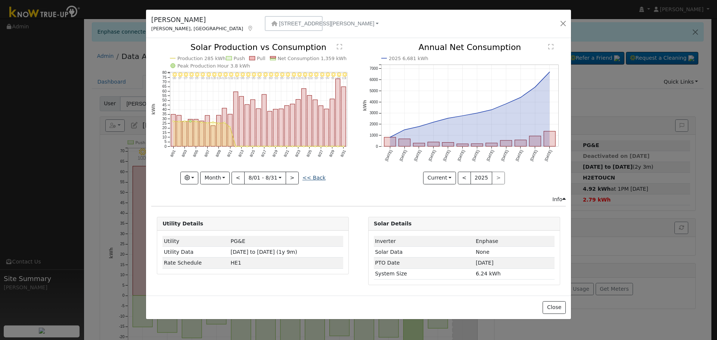
click at [303, 178] on link "<< Back" at bounding box center [314, 178] width 23 height 6
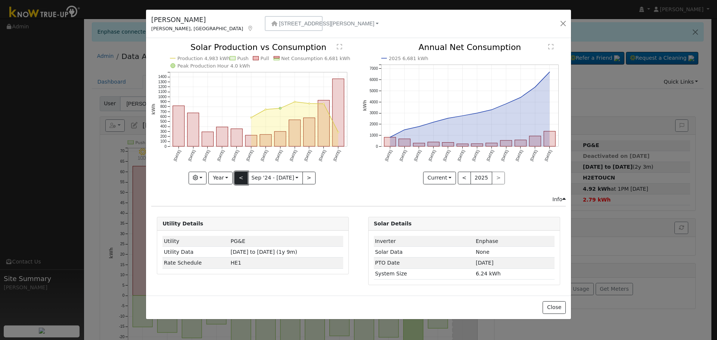
click at [240, 178] on button "<" at bounding box center [241, 178] width 13 height 13
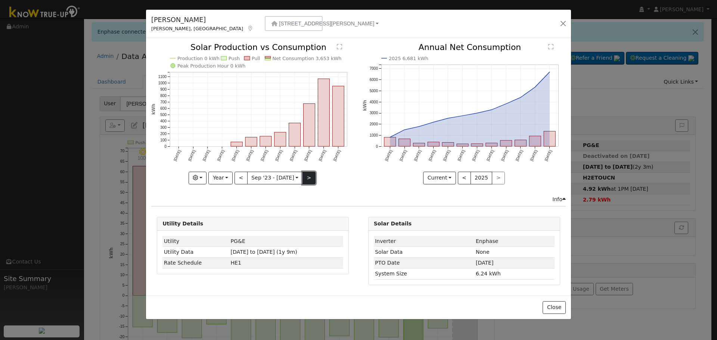
click at [308, 176] on button ">" at bounding box center [309, 178] width 13 height 13
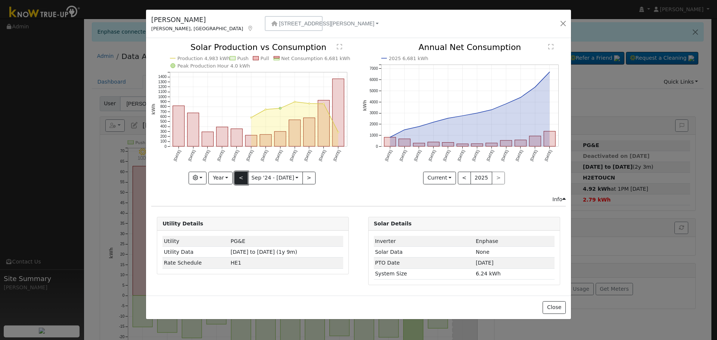
click at [239, 179] on button "<" at bounding box center [241, 178] width 13 height 13
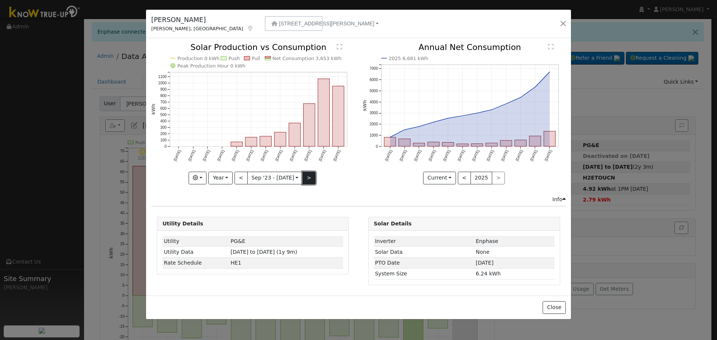
click at [311, 176] on button ">" at bounding box center [309, 178] width 13 height 13
type input "[DATE]"
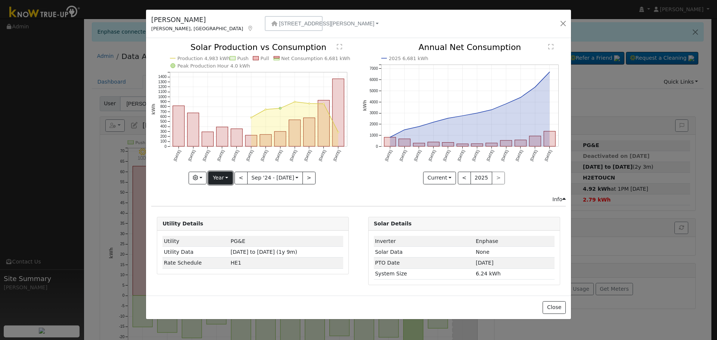
click at [224, 181] on button "Year" at bounding box center [220, 178] width 24 height 13
click at [198, 178] on icon "button" at bounding box center [195, 177] width 5 height 5
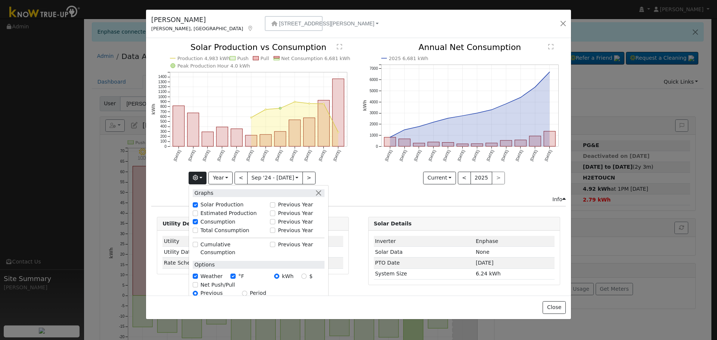
click at [216, 228] on label "Total Consumption" at bounding box center [225, 231] width 49 height 8
click at [198, 228] on input "Total Consumption" at bounding box center [195, 230] width 5 height 5
checkbox input "true"
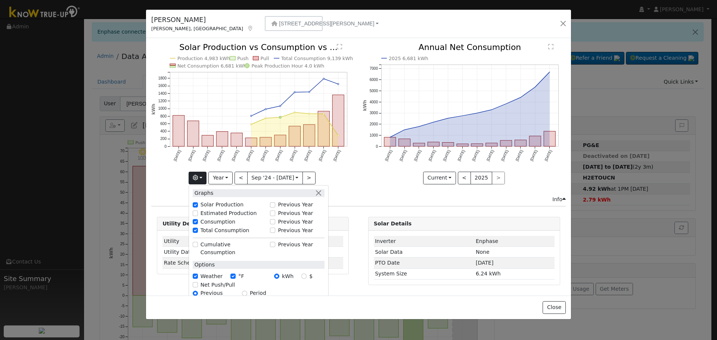
click at [376, 172] on icon "2025 6,681 kWh [DATE] Oct '[DATE] Dec '[DATE] Feb '[DATE] Apr '[DATE] Jun '[DAT…" at bounding box center [464, 111] width 203 height 136
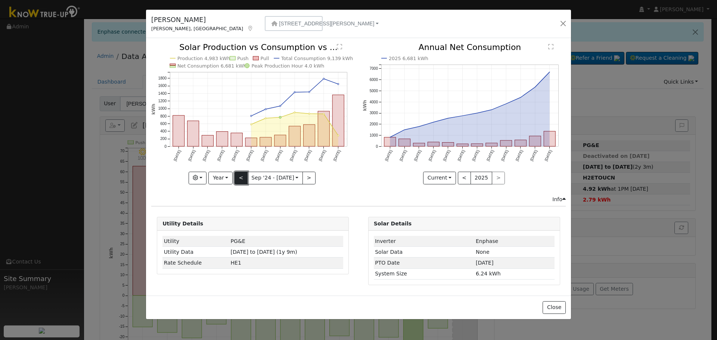
click at [237, 177] on button "<" at bounding box center [241, 178] width 13 height 13
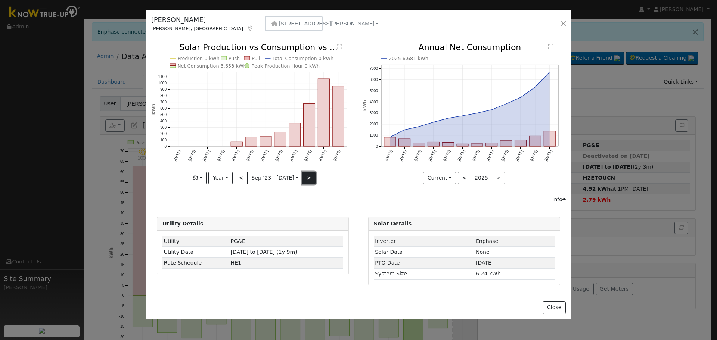
click at [310, 176] on button ">" at bounding box center [309, 178] width 13 height 13
type input "[DATE]"
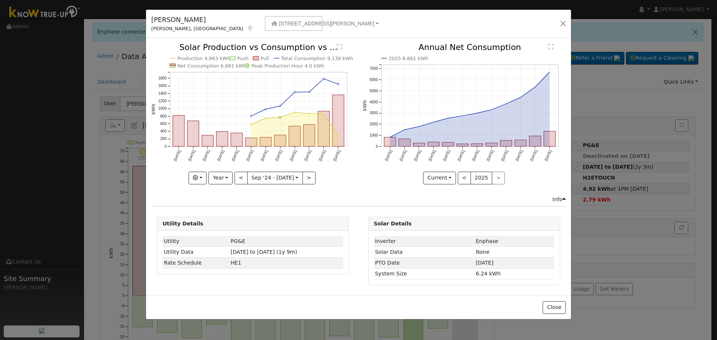
click at [223, 13] on div "[PERSON_NAME], [GEOGRAPHIC_DATA] [STREET_ADDRESS][GEOGRAPHIC_DATA][PERSON_NAME]…" at bounding box center [358, 24] width 425 height 29
click at [279, 22] on span "[STREET_ADDRESS][PERSON_NAME]" at bounding box center [326, 24] width 95 height 6
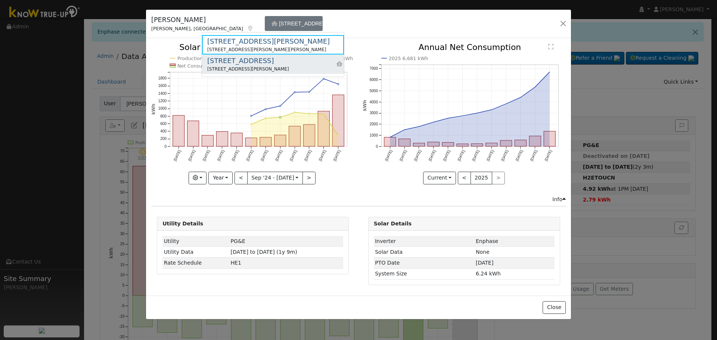
click at [251, 63] on div "[STREET_ADDRESS]" at bounding box center [248, 61] width 82 height 10
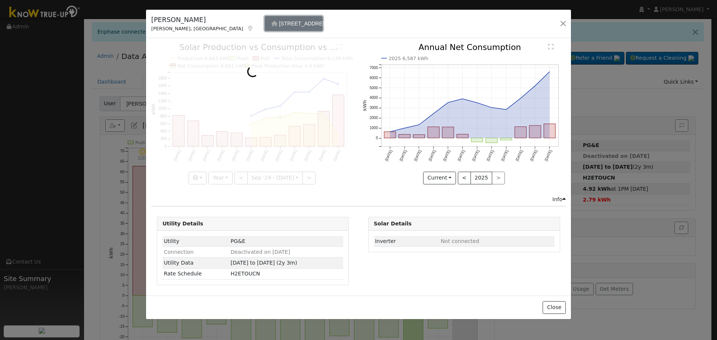
click at [265, 27] on button "[STREET_ADDRESS]" at bounding box center [294, 23] width 58 height 15
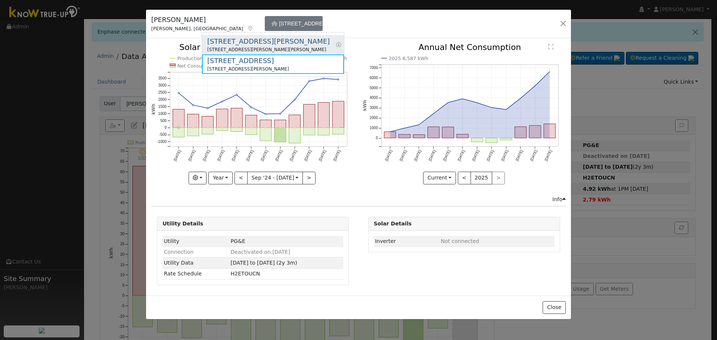
click at [246, 47] on div "[STREET_ADDRESS][PERSON_NAME][PERSON_NAME]" at bounding box center [268, 49] width 123 height 7
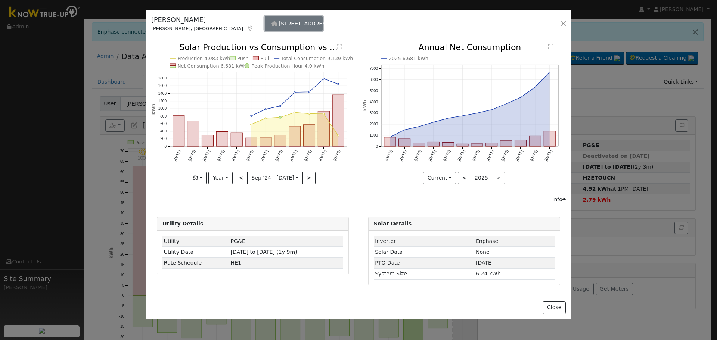
click at [279, 25] on span "[STREET_ADDRESS][PERSON_NAME]" at bounding box center [326, 24] width 95 height 6
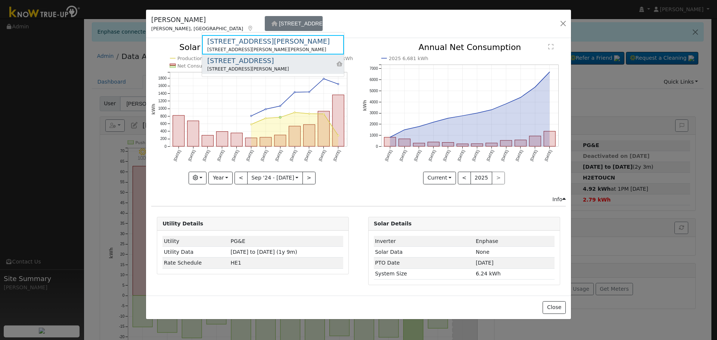
click at [242, 59] on div "[STREET_ADDRESS]" at bounding box center [248, 61] width 82 height 10
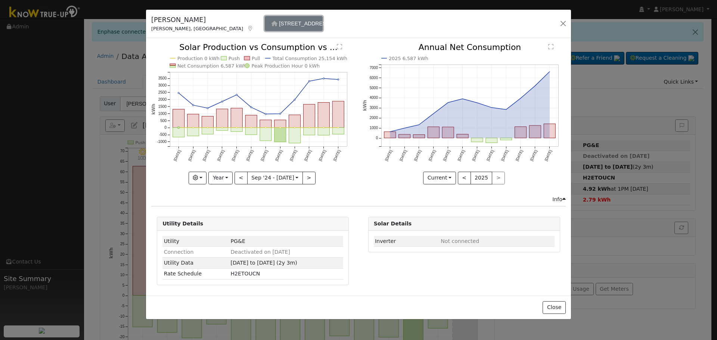
click at [265, 27] on button "[STREET_ADDRESS]" at bounding box center [294, 23] width 58 height 15
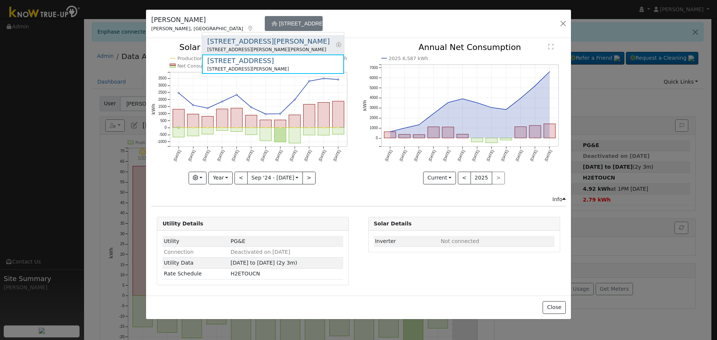
click at [248, 49] on div "[STREET_ADDRESS][PERSON_NAME][PERSON_NAME]" at bounding box center [268, 49] width 123 height 7
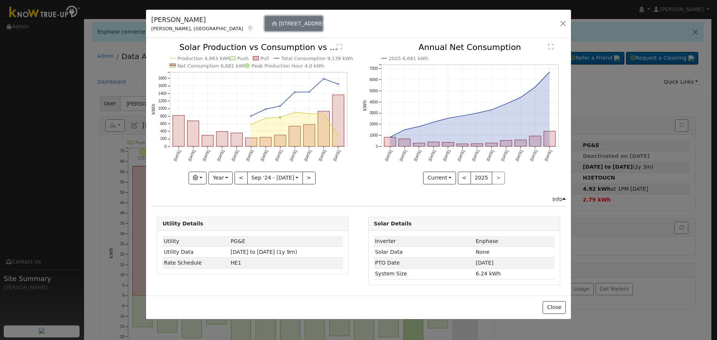
click at [265, 26] on button "[STREET_ADDRESS][PERSON_NAME]" at bounding box center [294, 23] width 58 height 15
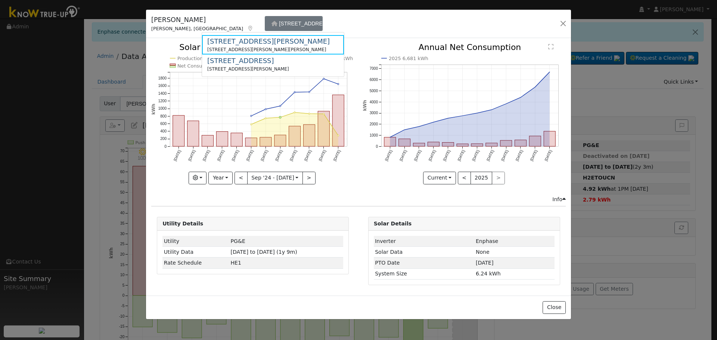
click at [297, 31] on div "[PERSON_NAME], [GEOGRAPHIC_DATA] [STREET_ADDRESS][GEOGRAPHIC_DATA][PERSON_NAME]…" at bounding box center [358, 24] width 425 height 29
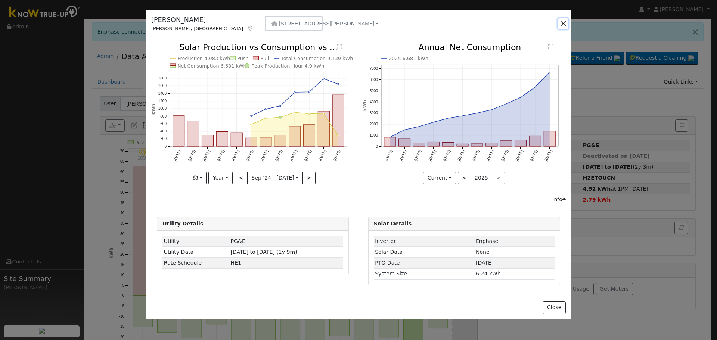
click at [562, 25] on button "button" at bounding box center [563, 23] width 10 height 10
